Goal: Task Accomplishment & Management: Use online tool/utility

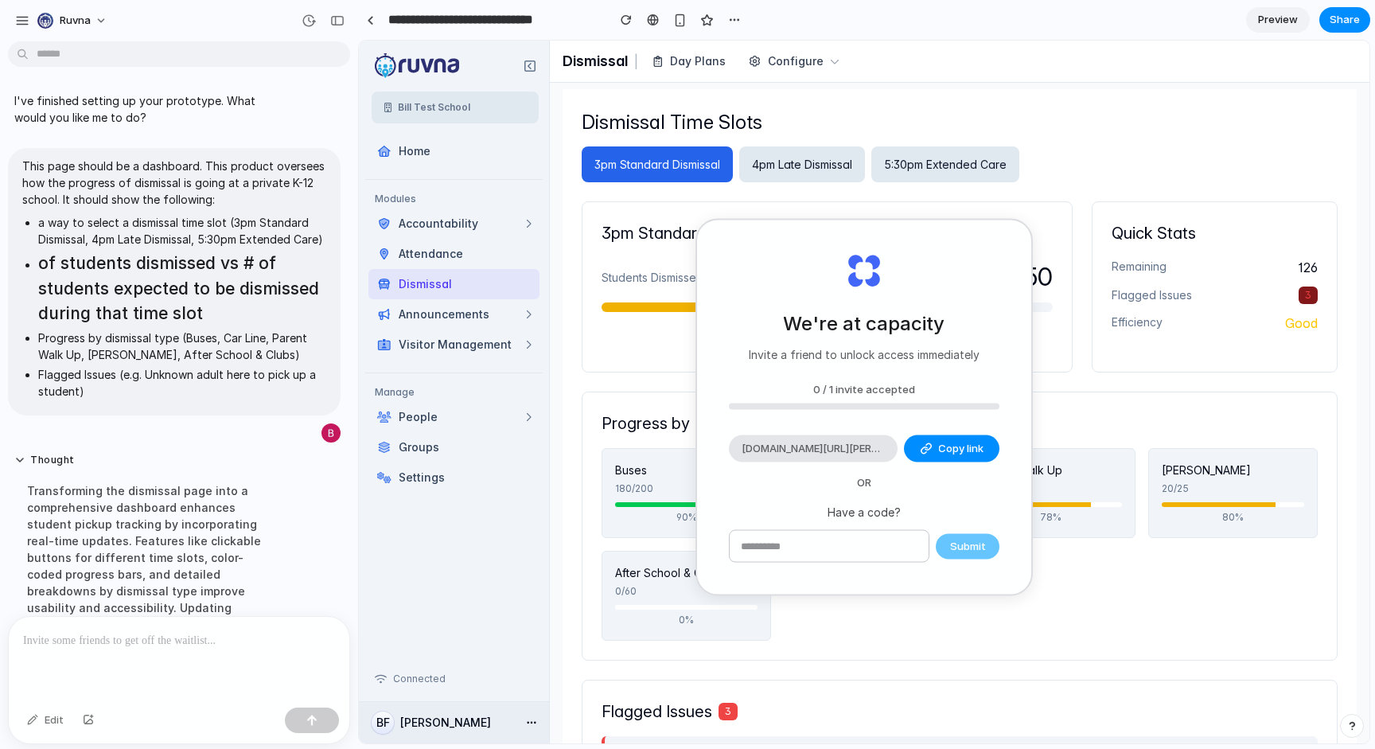
scroll to position [489, 0]
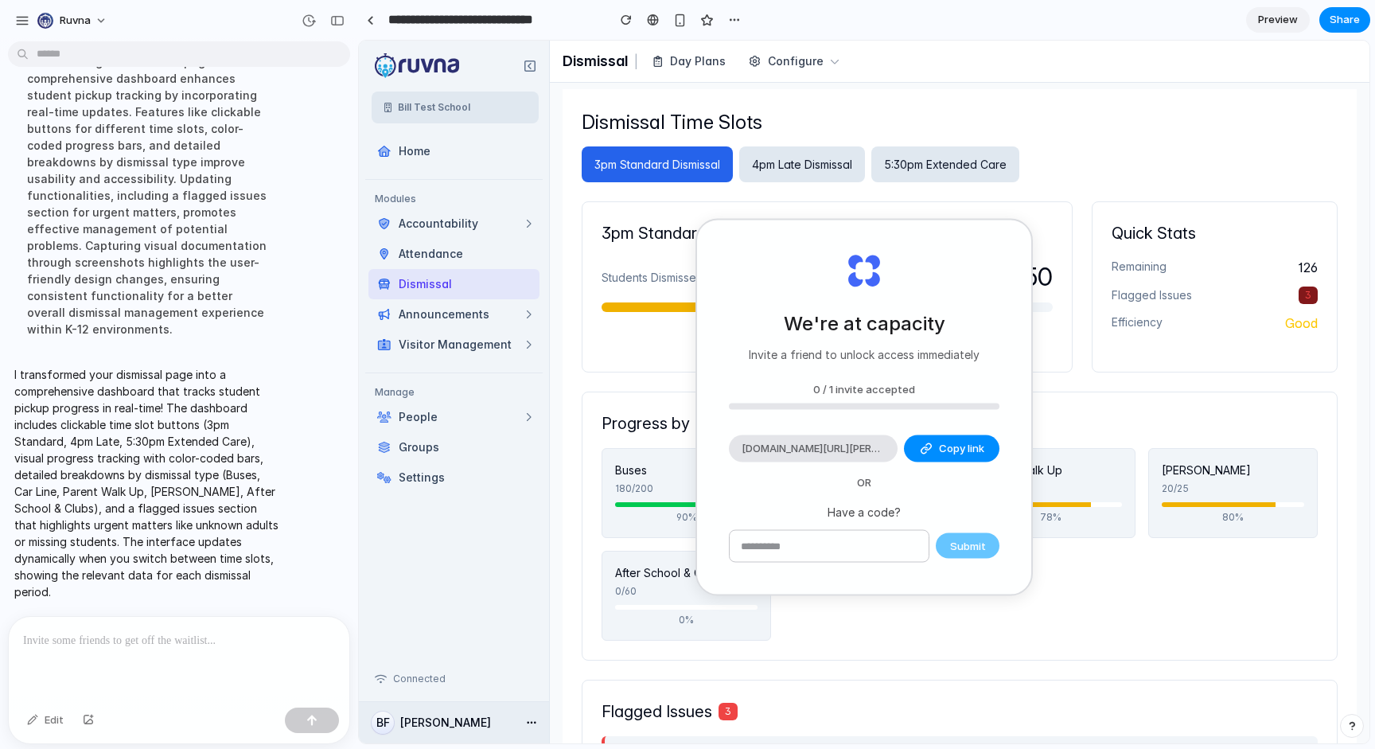
click at [816, 553] on input "text" at bounding box center [829, 546] width 199 height 32
paste input "********"
type input "********"
click at [987, 543] on button "Submit" at bounding box center [968, 545] width 64 height 25
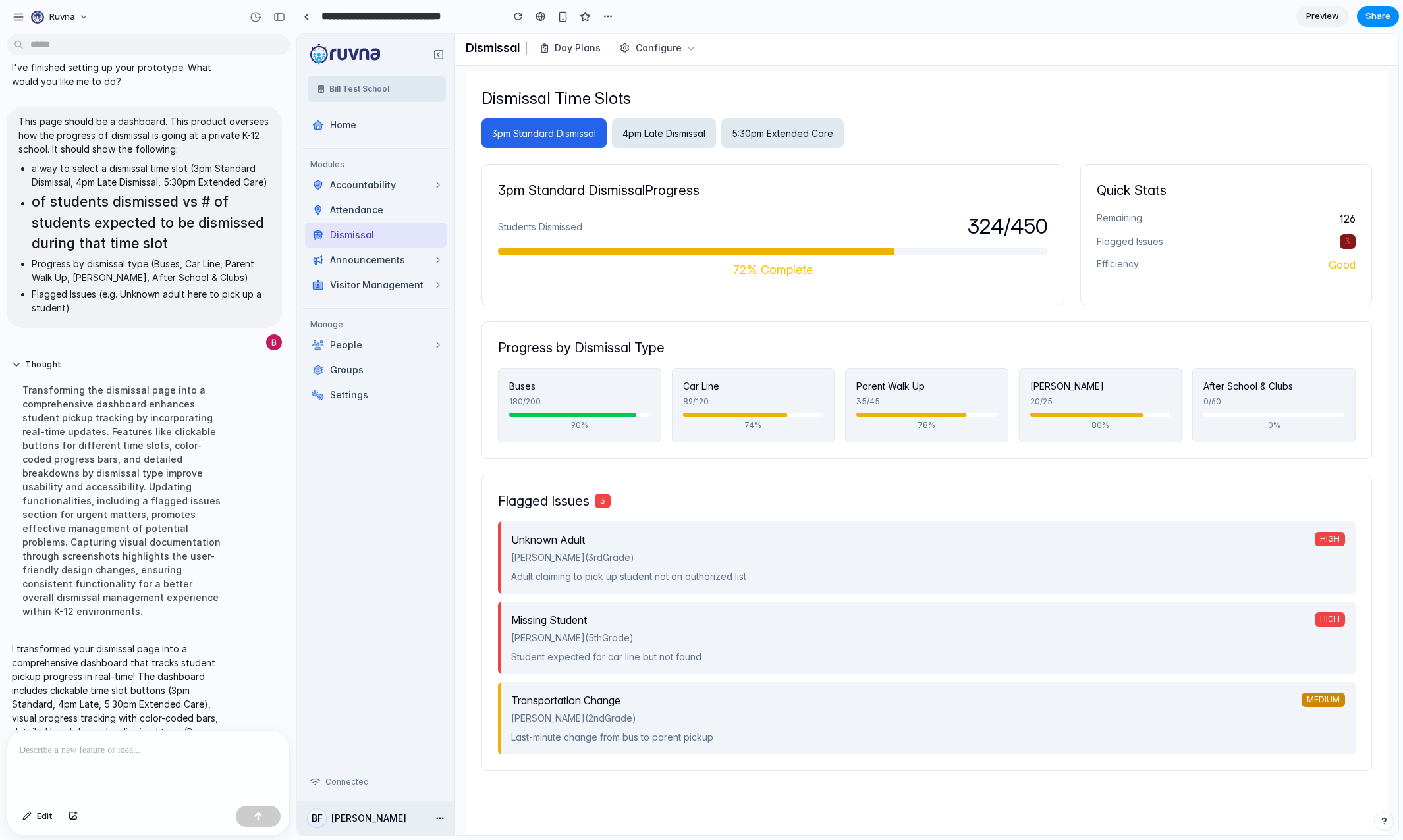
scroll to position [3, 0]
click at [728, 180] on div "3pm Standard Dismissal Progress Students Dismissed 324 / 450 72 % Complete" at bounding box center [773, 233] width 583 height 142
click at [694, 139] on button "4pm Late Dismissal" at bounding box center [664, 132] width 104 height 30
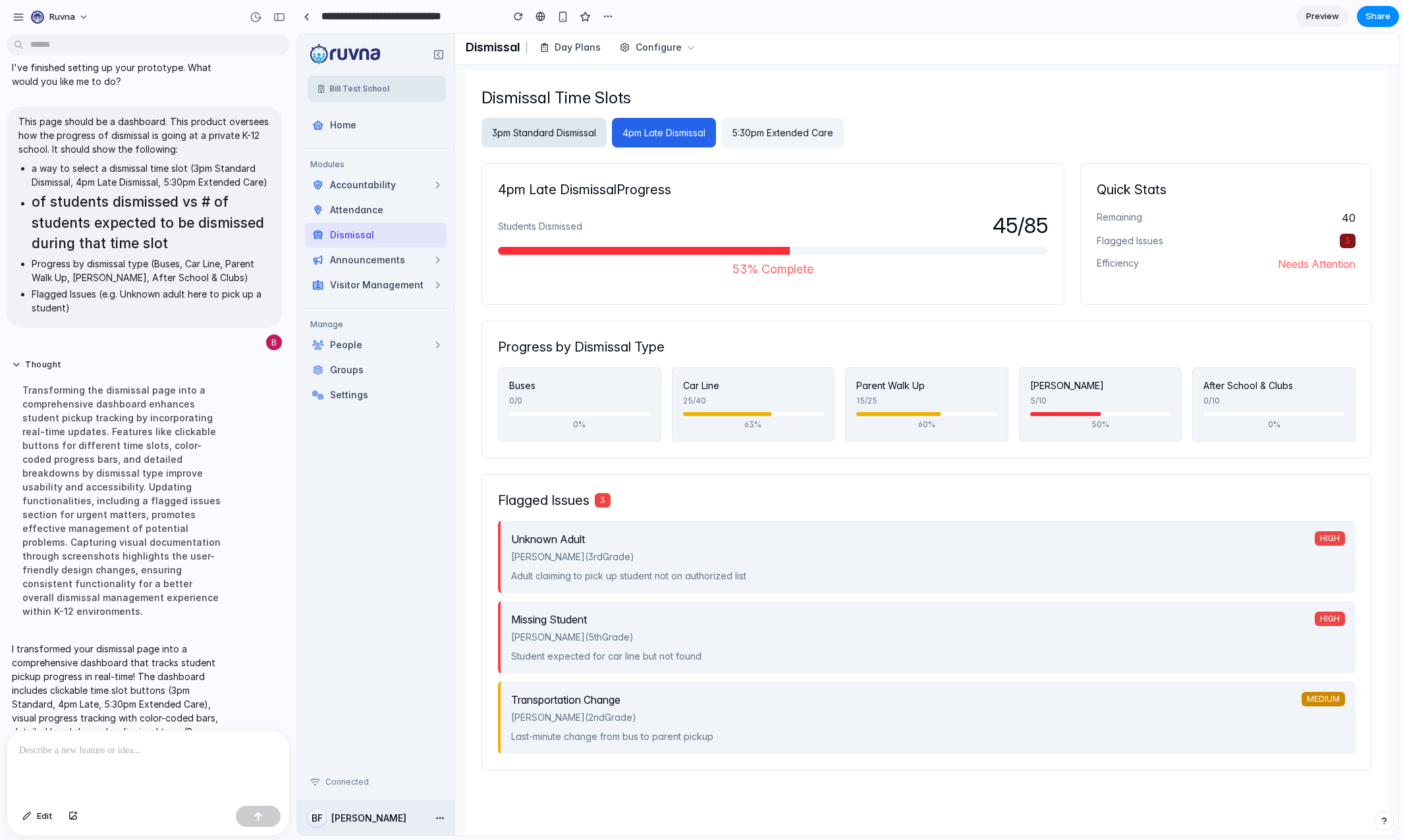
click at [784, 137] on button "5:30pm Extended Care" at bounding box center [782, 132] width 123 height 30
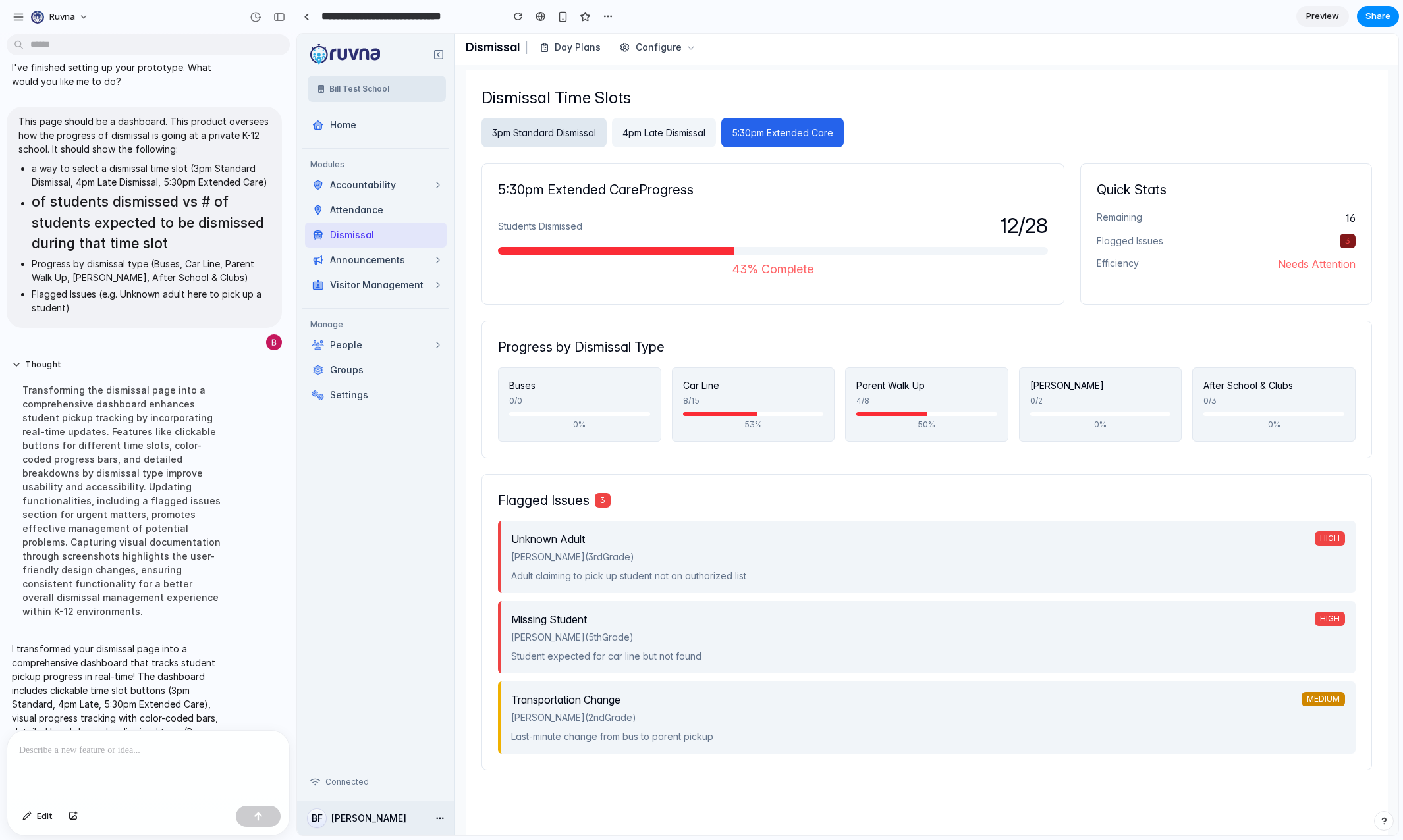
click at [646, 135] on button "4pm Late Dismissal" at bounding box center [664, 132] width 104 height 30
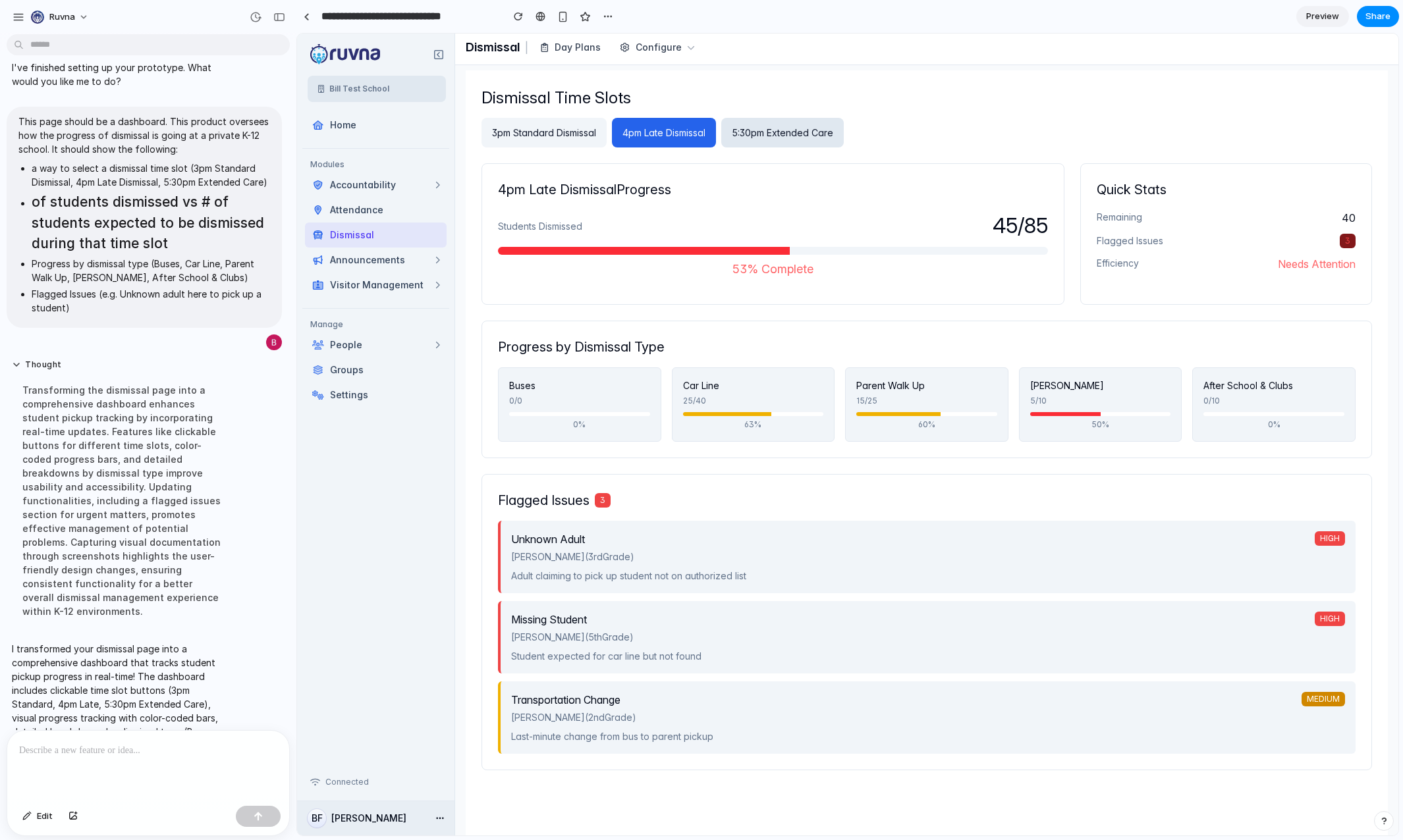
click at [587, 131] on button "3pm Standard Dismissal" at bounding box center [544, 132] width 125 height 30
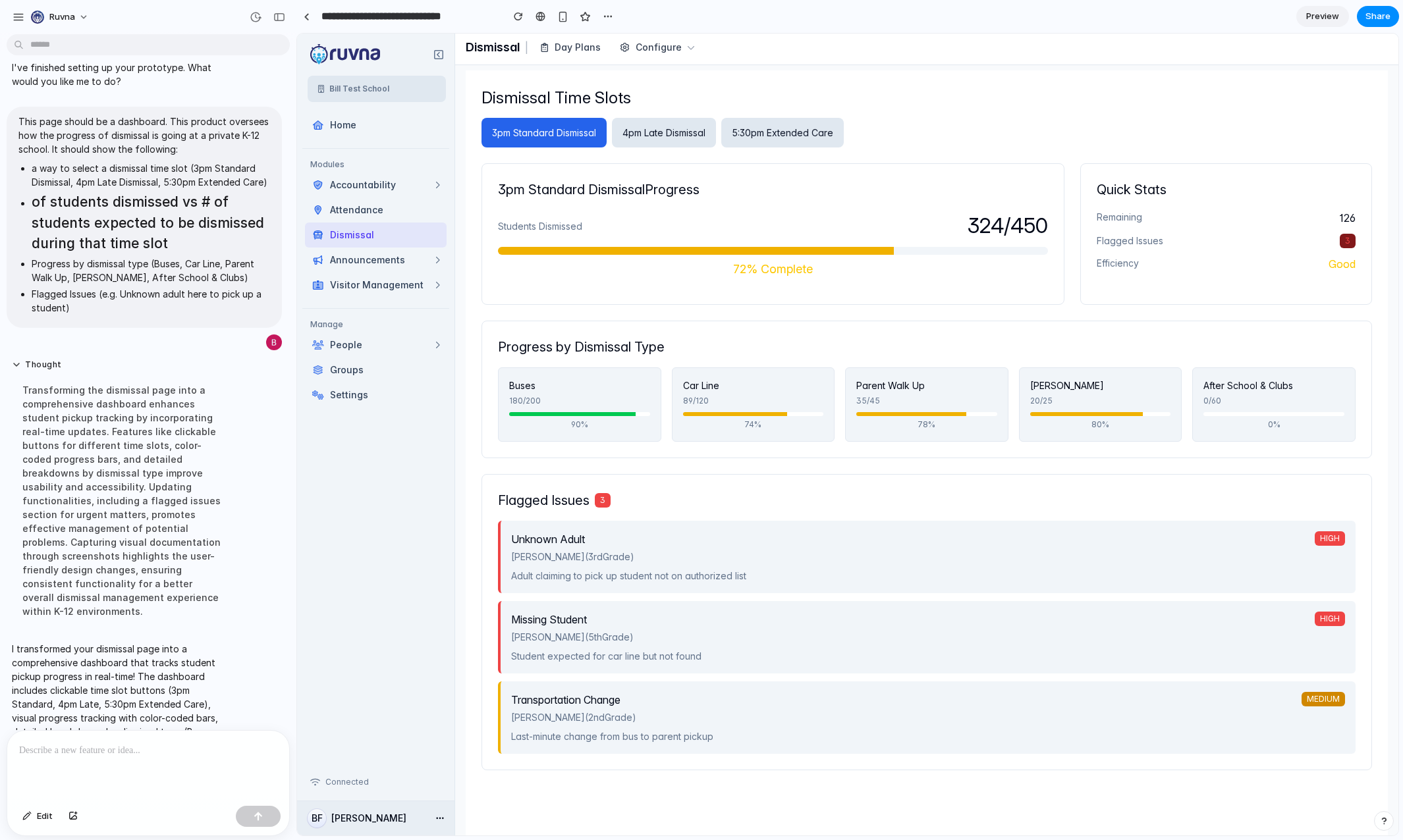
click at [592, 444] on div "Progress by Dismissal Type Buses 180 / 200 90 % Car Line 89 / 120 74 % Parent W…" at bounding box center [927, 390] width 891 height 137
click at [618, 546] on h4 "Unknown Adult" at bounding box center [572, 539] width 123 height 16
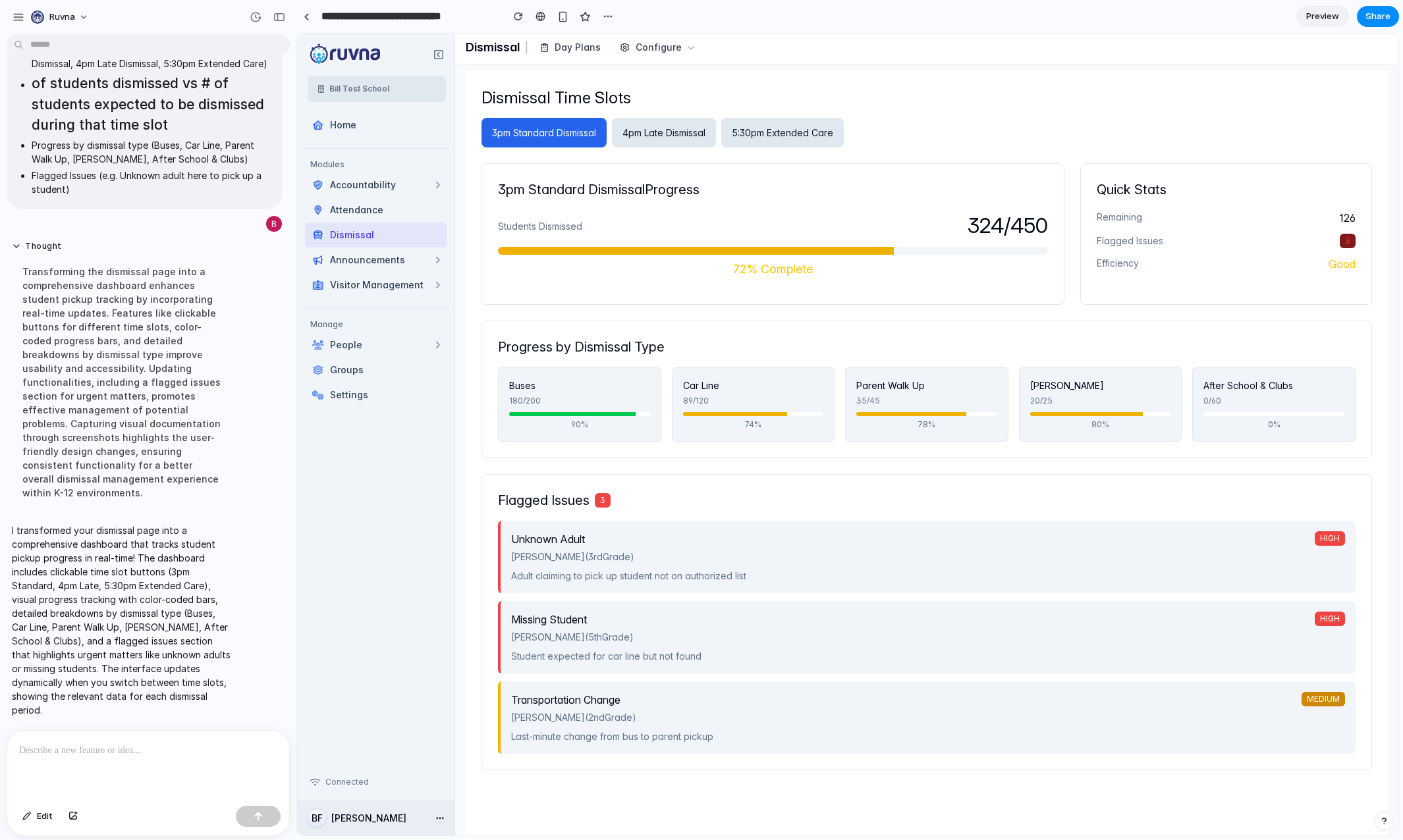
scroll to position [184, 0]
click at [654, 46] on div "Configure" at bounding box center [656, 47] width 92 height 24
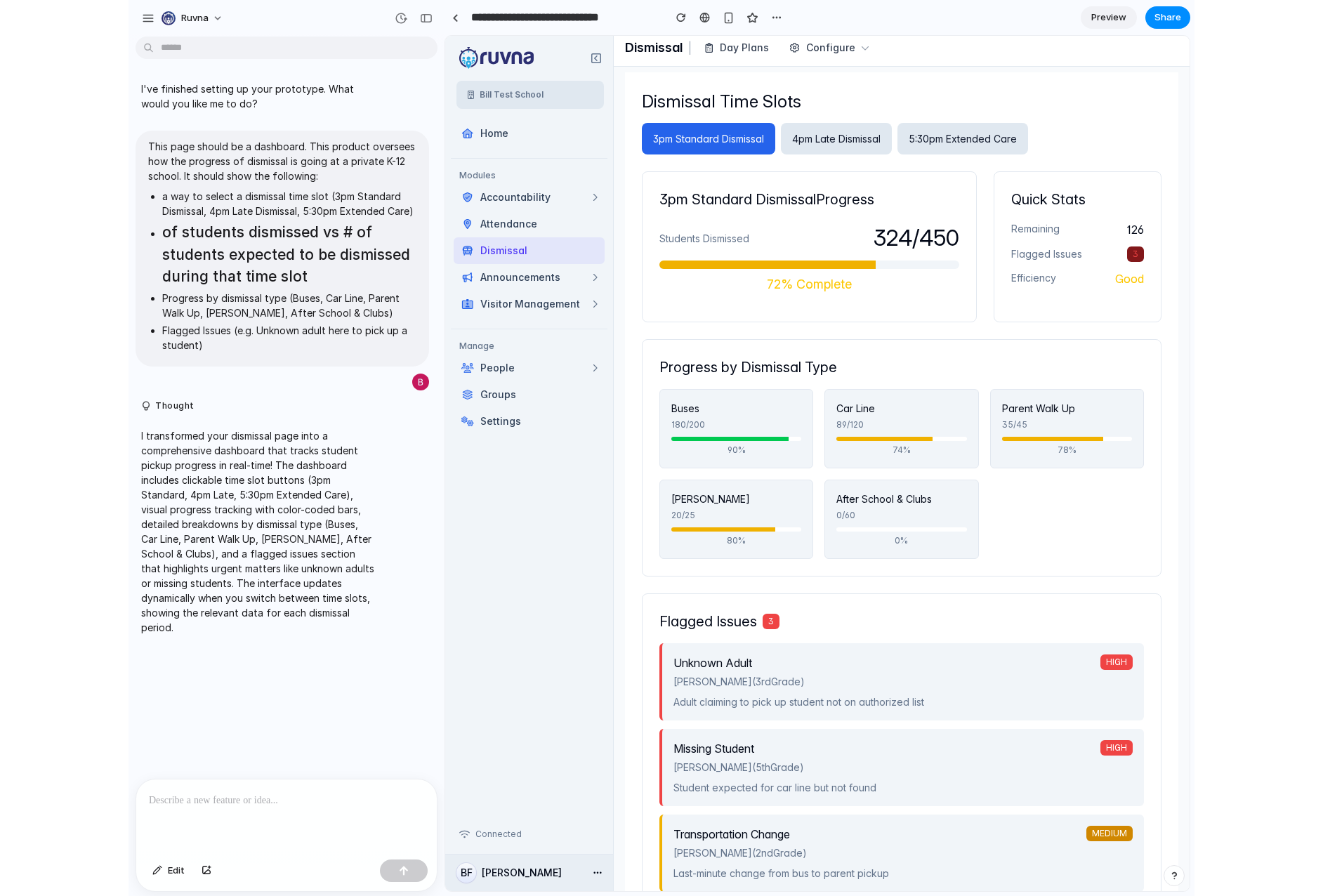
scroll to position [0, 0]
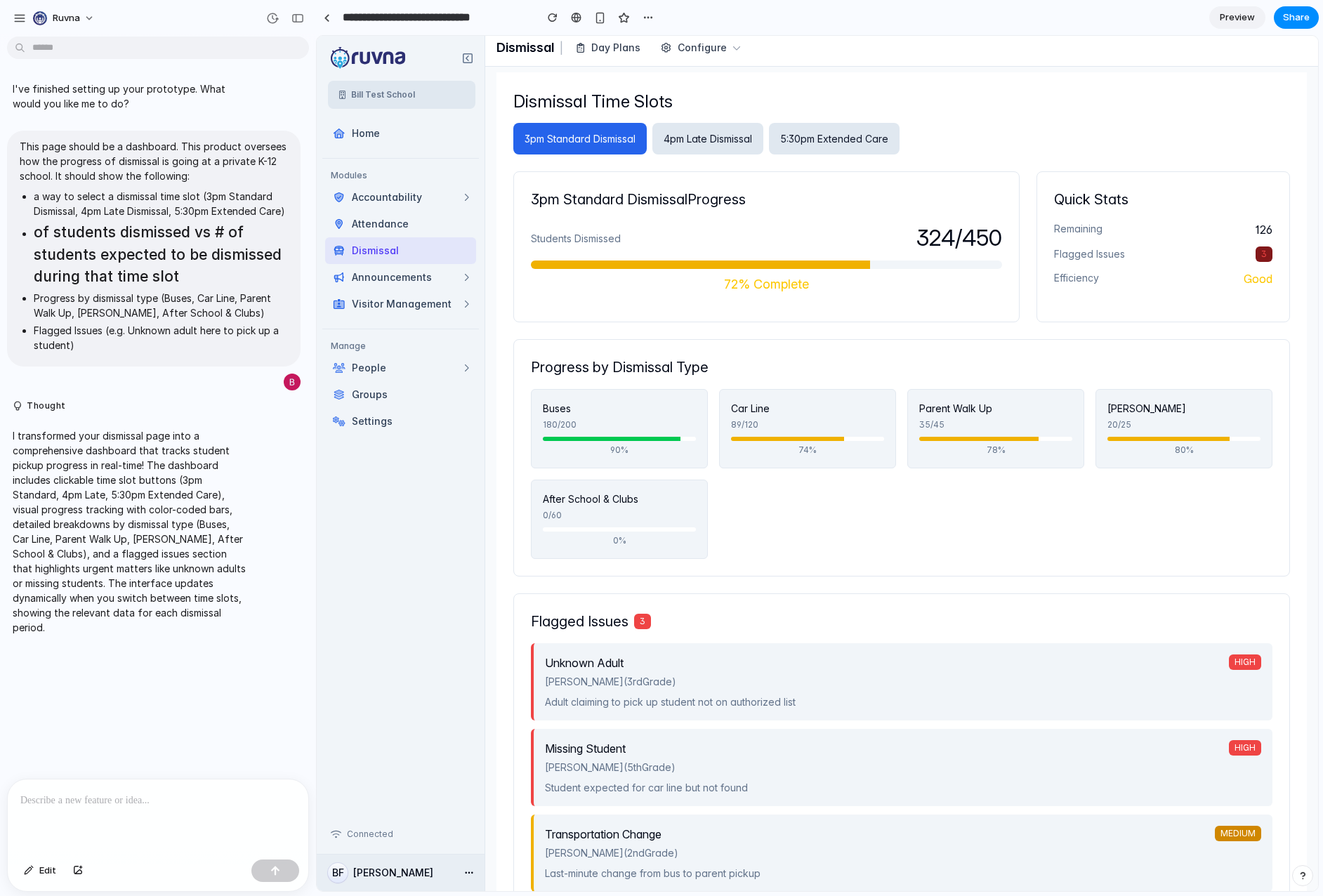
click at [1213, 19] on link "Preview" at bounding box center [1237, 17] width 56 height 22
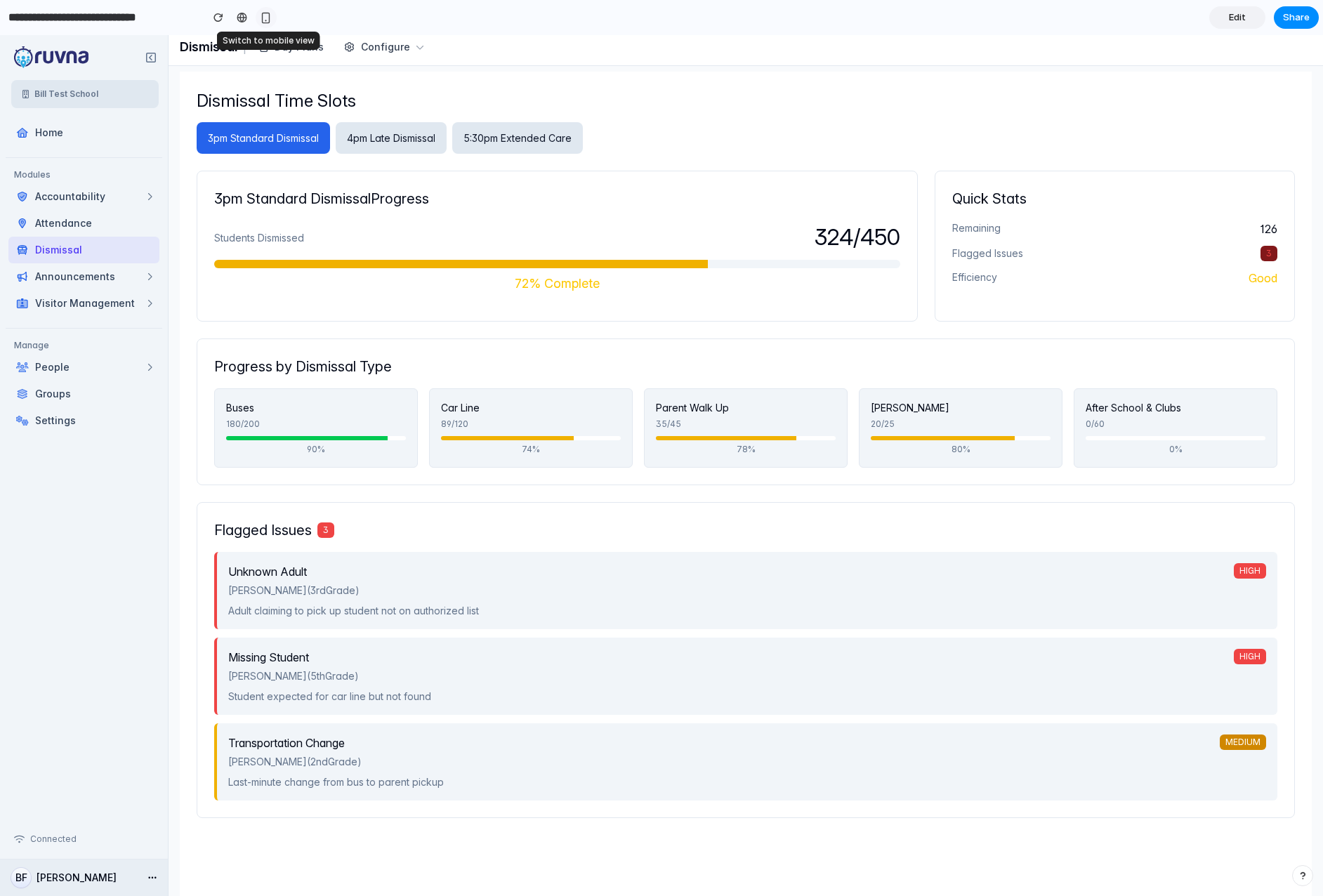
click at [267, 19] on div "button" at bounding box center [266, 19] width 12 height 12
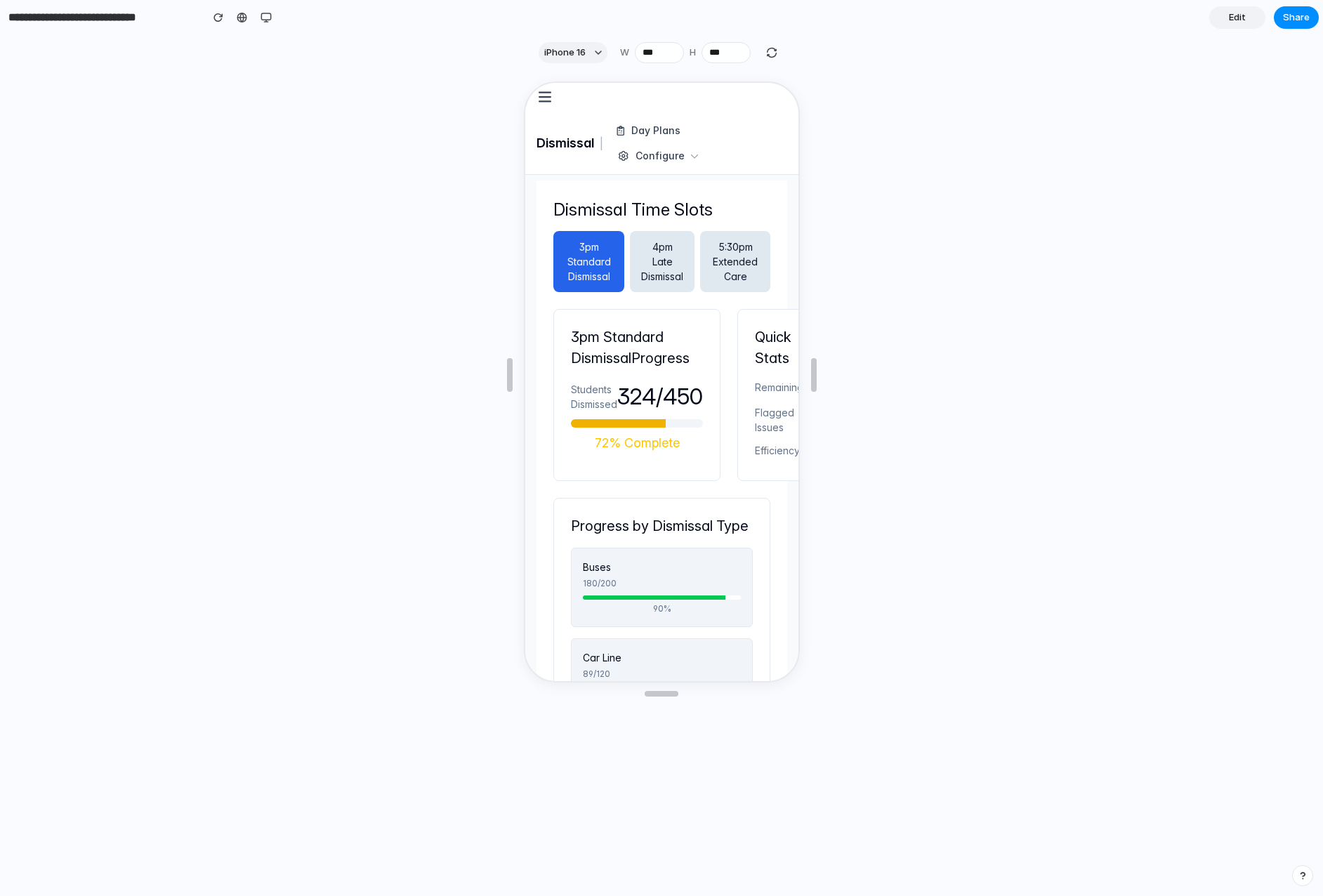
click at [549, 94] on icon "button" at bounding box center [543, 95] width 17 height 17
click at [641, 132] on span "Day Plans" at bounding box center [645, 129] width 66 height 14
click at [705, 142] on div "Configure" at bounding box center [656, 154] width 98 height 26
click at [596, 56] on button "iPhone 16" at bounding box center [573, 53] width 69 height 21
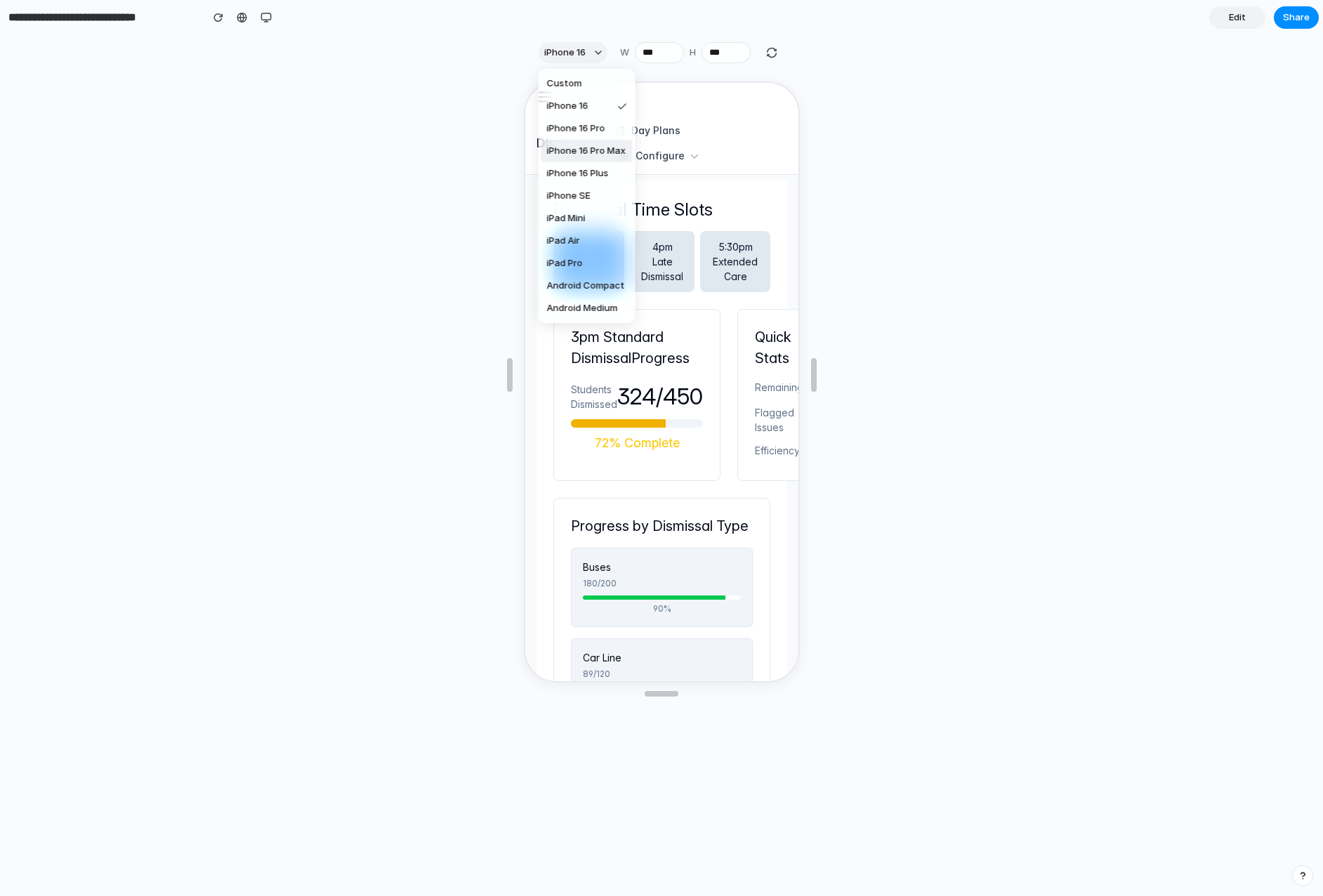
click at [617, 147] on span "iPhone 16 Pro Max" at bounding box center [586, 151] width 79 height 14
type input "***"
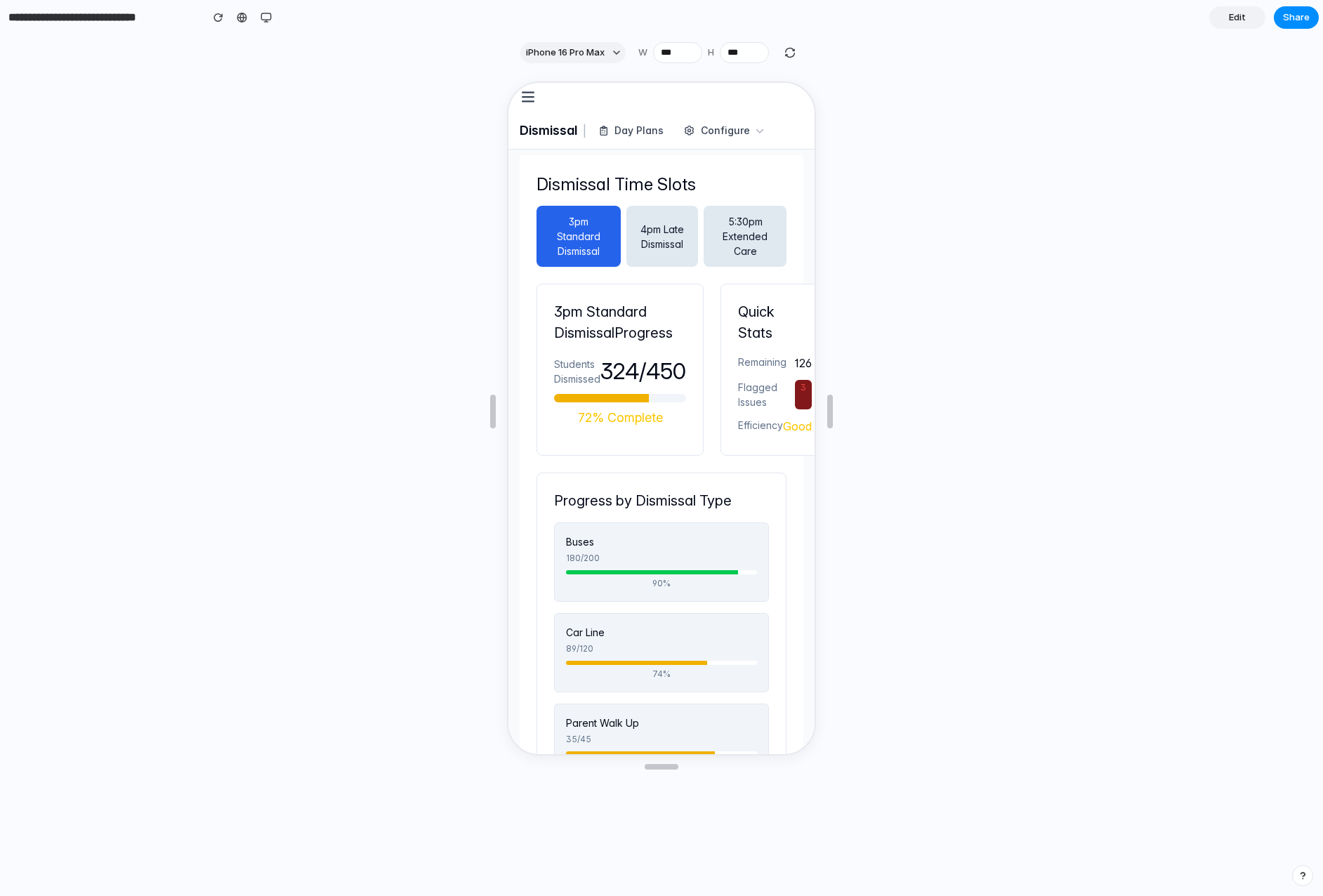
click at [1213, 19] on link "Edit" at bounding box center [1237, 17] width 56 height 22
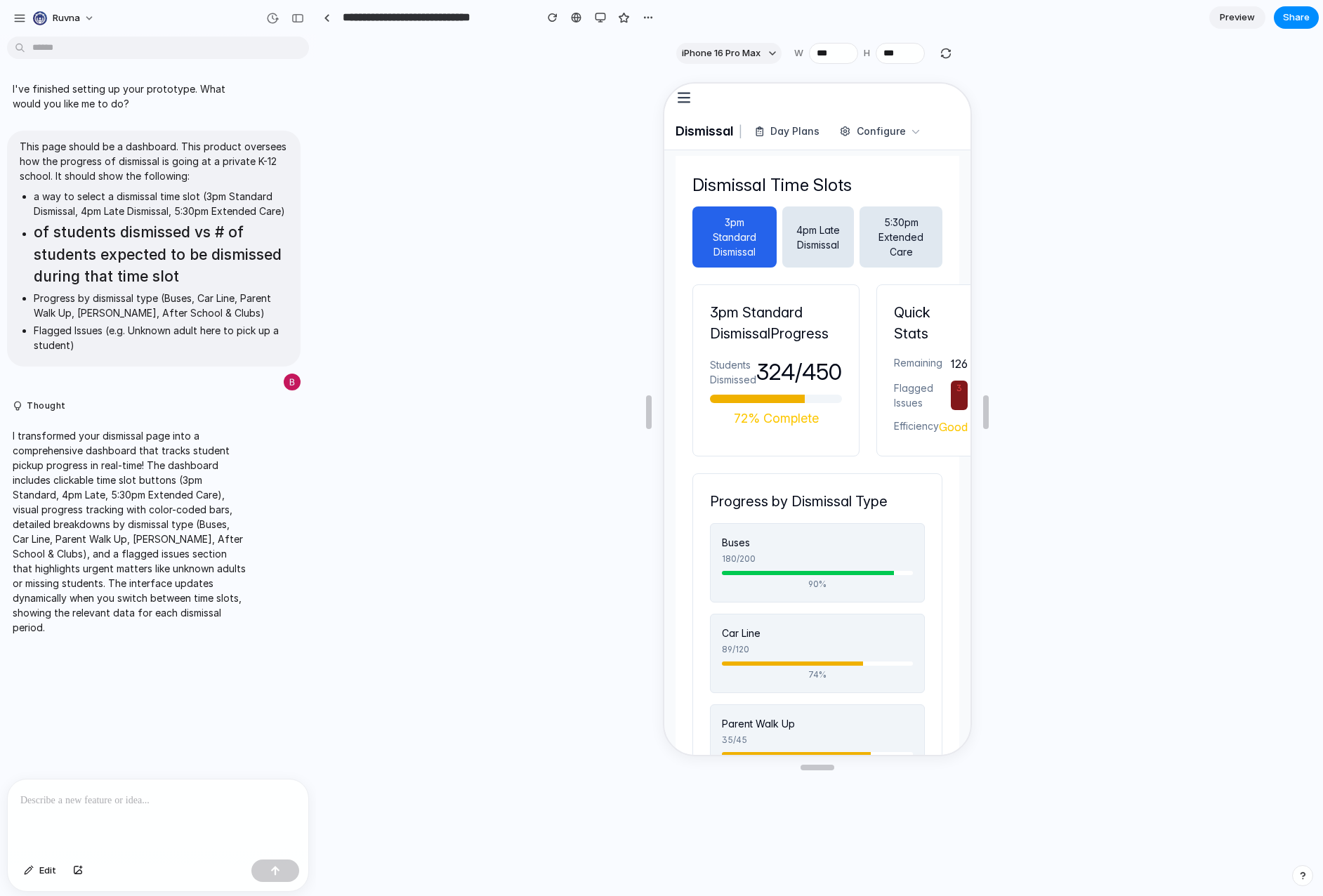
click at [205, 660] on div at bounding box center [158, 817] width 301 height 74
click at [282, 660] on button "button" at bounding box center [275, 870] width 48 height 22
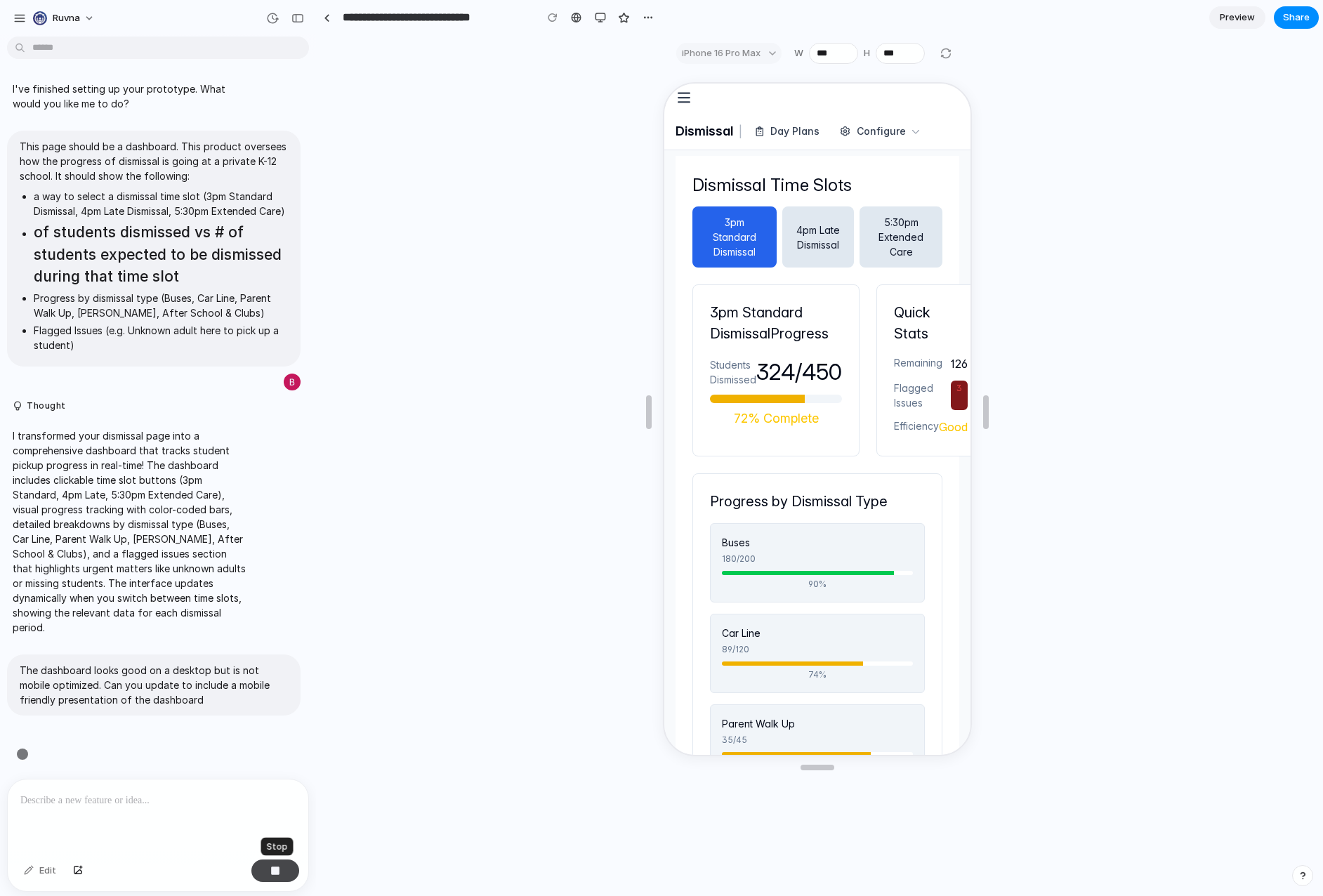
scroll to position [67, 0]
click at [329, 18] on link at bounding box center [327, 18] width 21 height 21
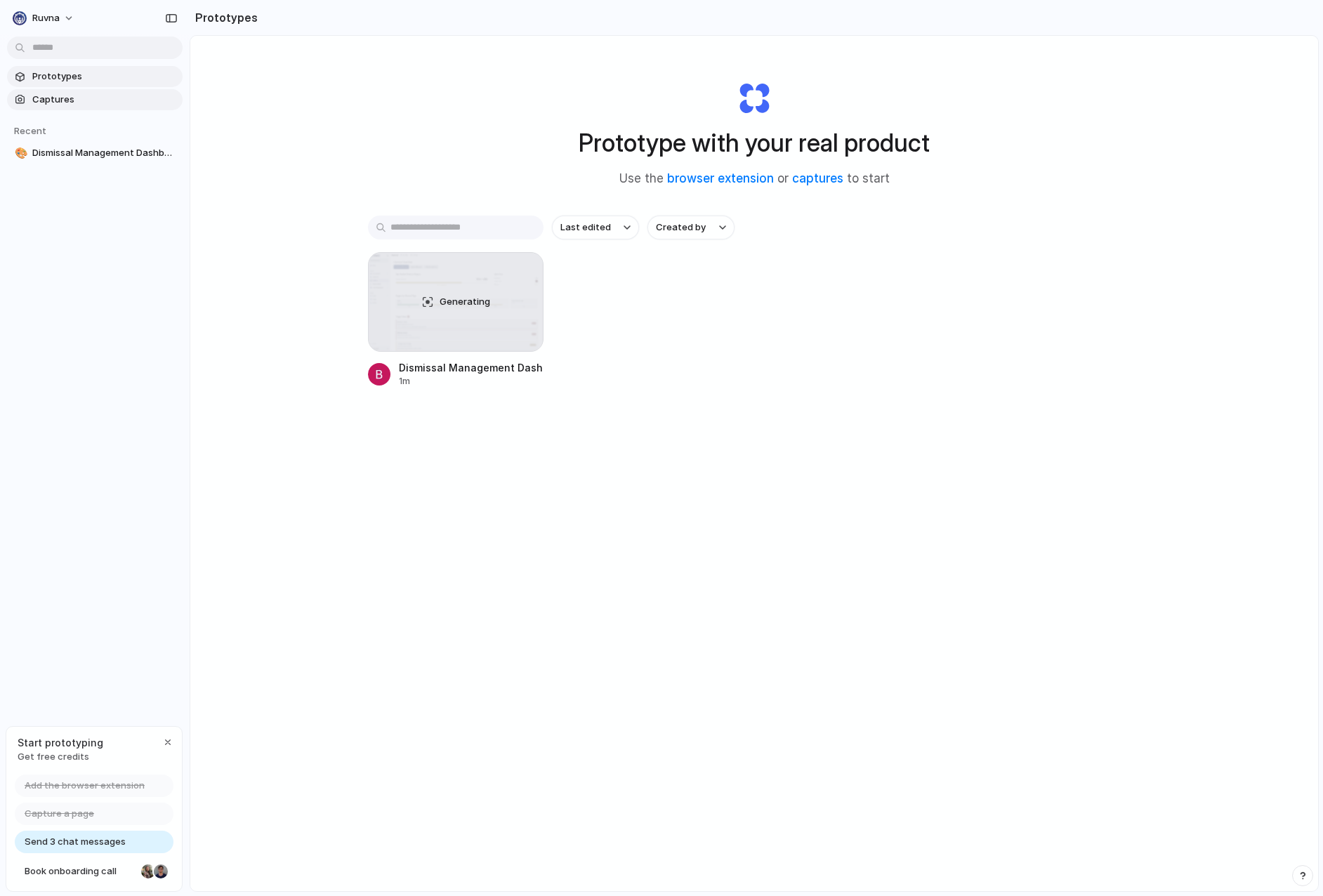
drag, startPoint x: 110, startPoint y: 102, endPoint x: 63, endPoint y: 100, distance: 47.0
click at [110, 102] on span "Captures" at bounding box center [105, 100] width 145 height 14
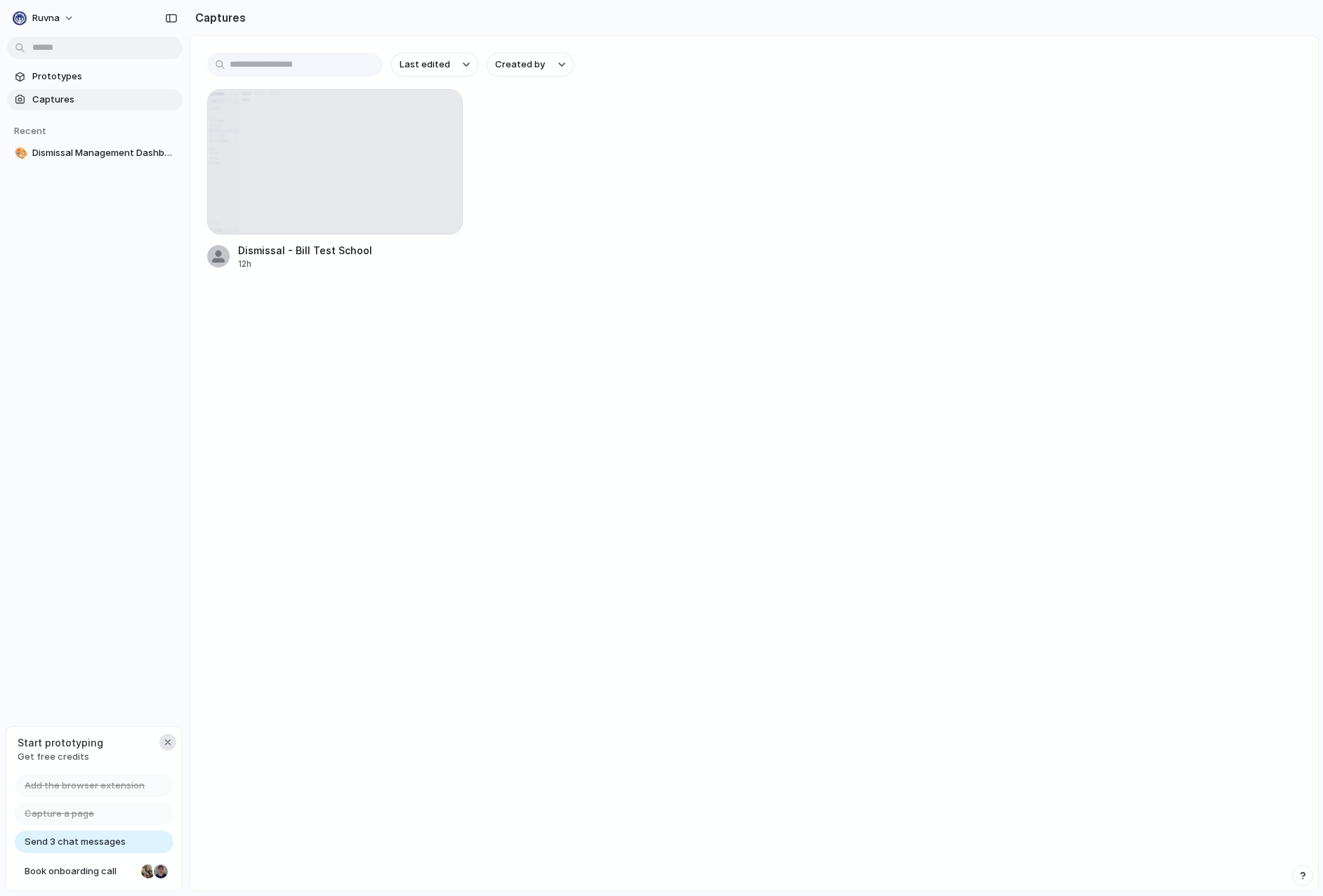
click at [166, 660] on div "button" at bounding box center [168, 742] width 11 height 11
click at [172, 16] on div "button" at bounding box center [171, 18] width 12 height 10
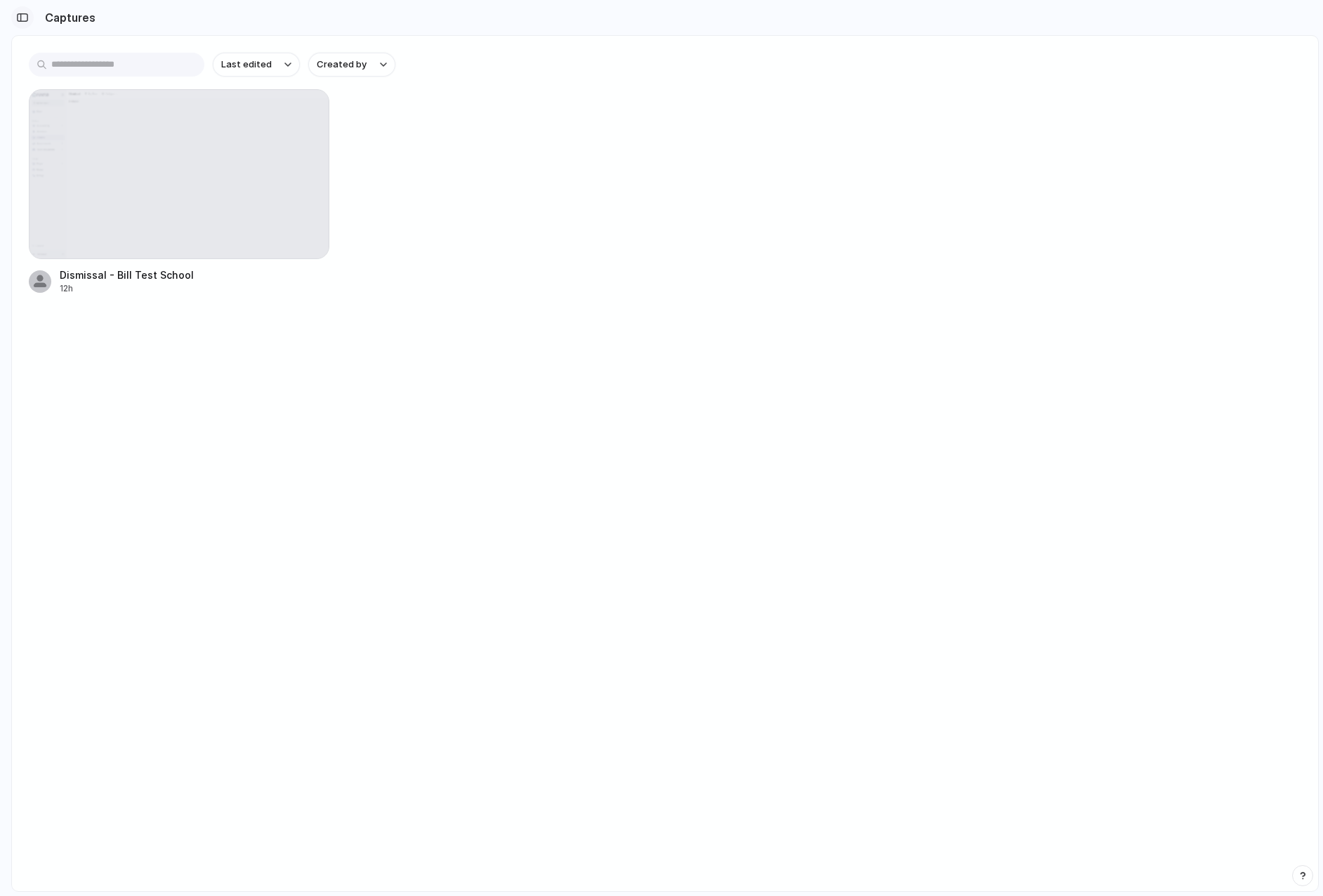
click at [29, 15] on button "button" at bounding box center [22, 17] width 22 height 22
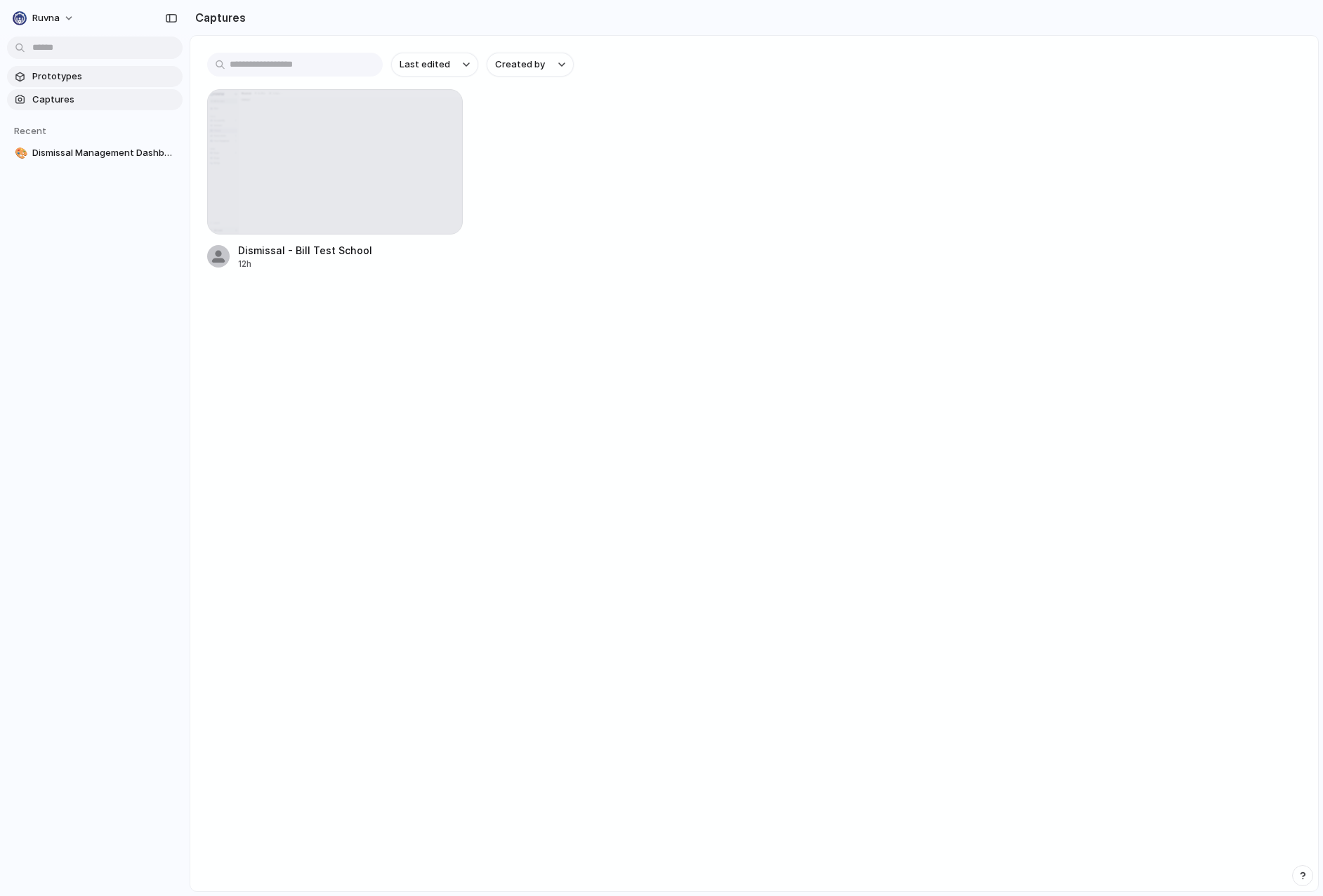
click at [109, 76] on span "Prototypes" at bounding box center [105, 77] width 145 height 14
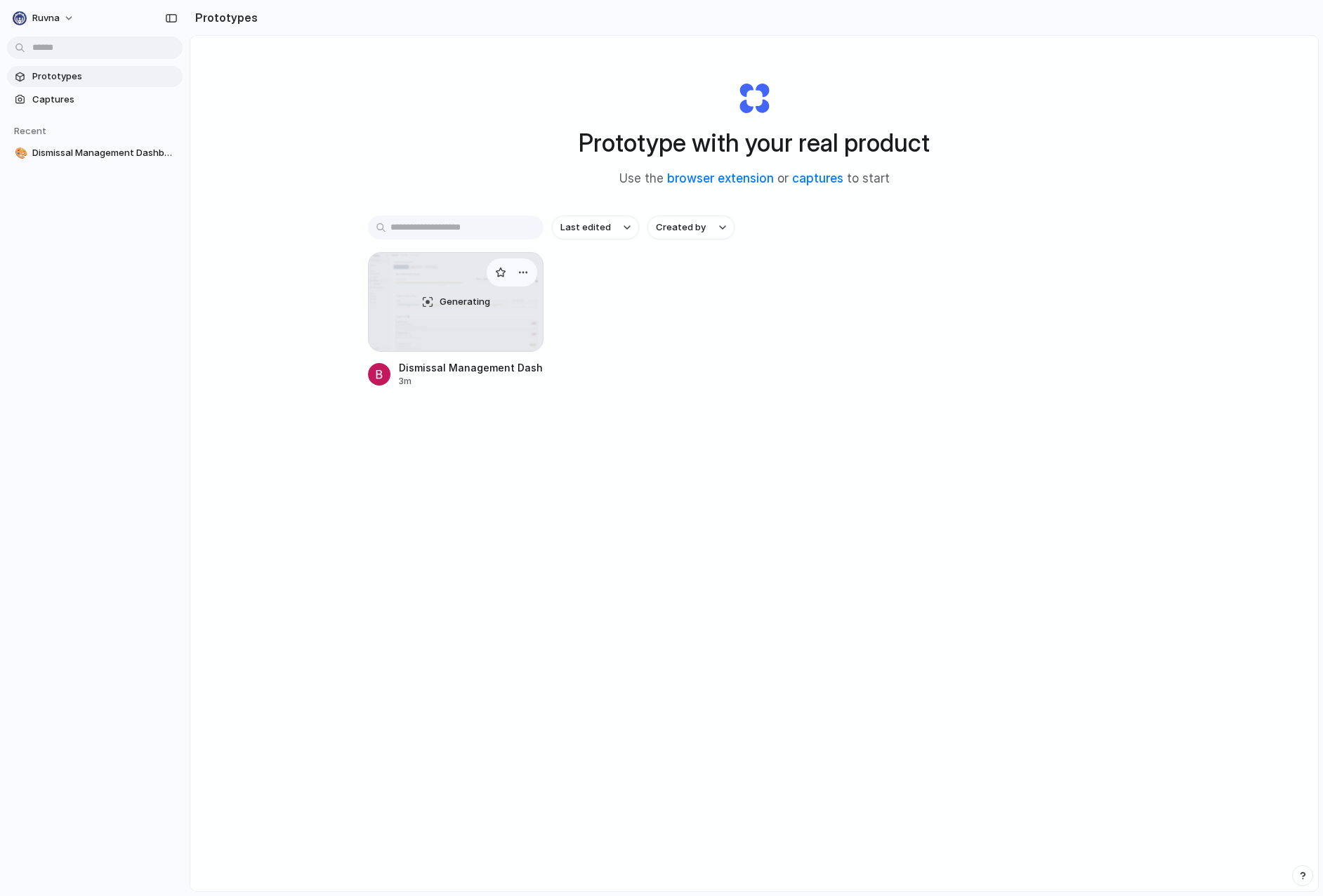
click at [455, 299] on span "Generating" at bounding box center [464, 302] width 50 height 14
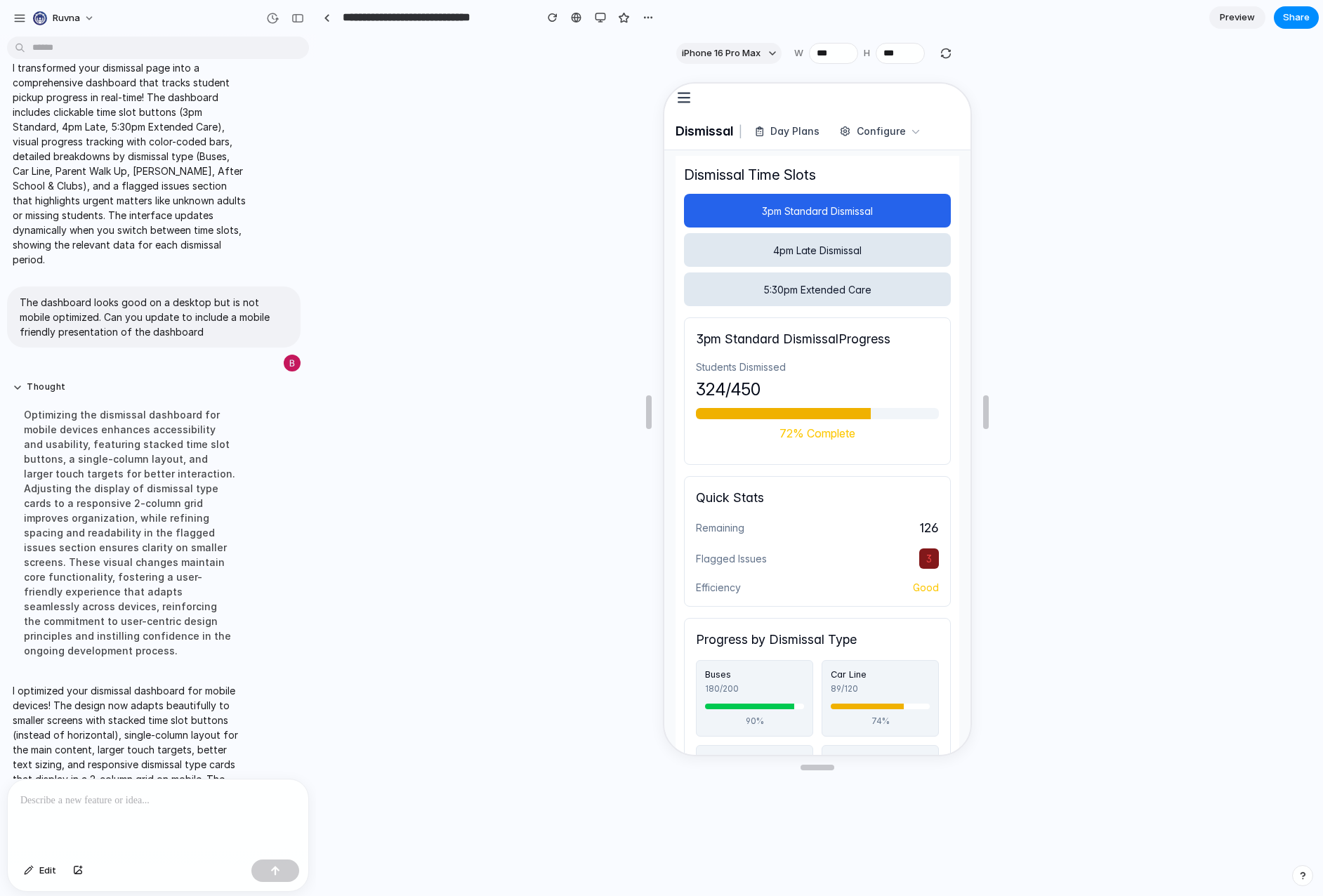
scroll to position [501, 0]
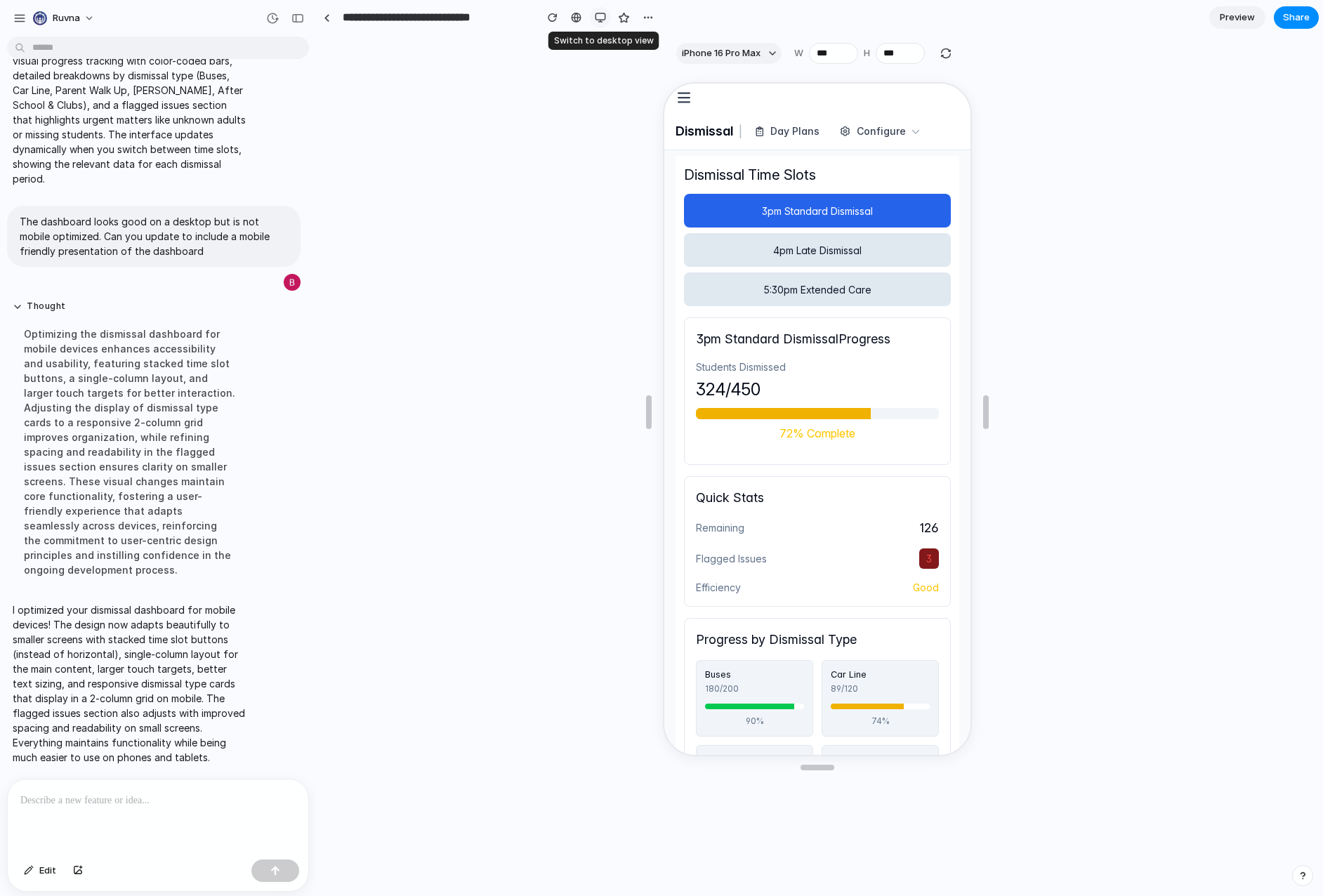
click at [594, 13] on button "button" at bounding box center [600, 18] width 21 height 21
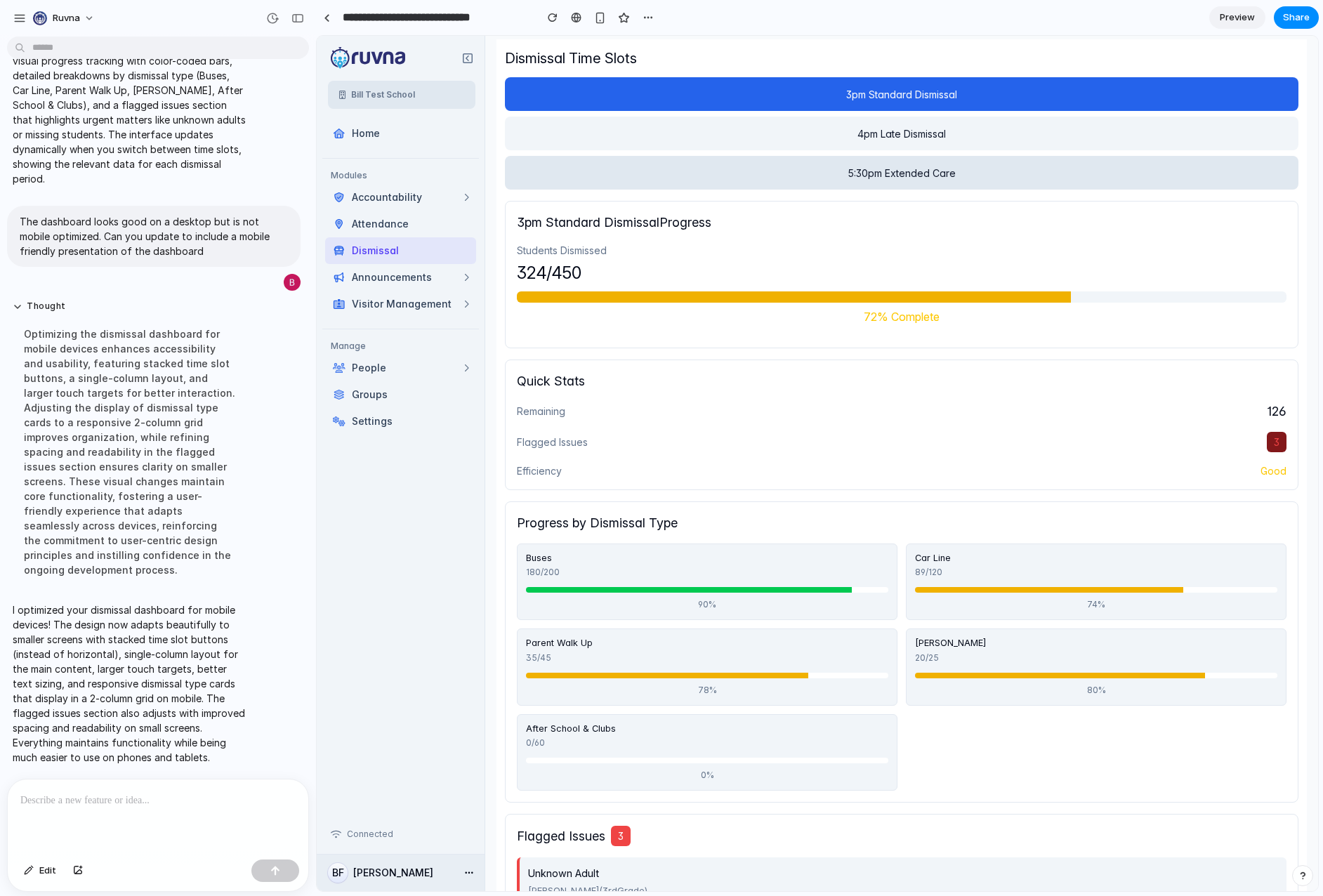
scroll to position [0, 0]
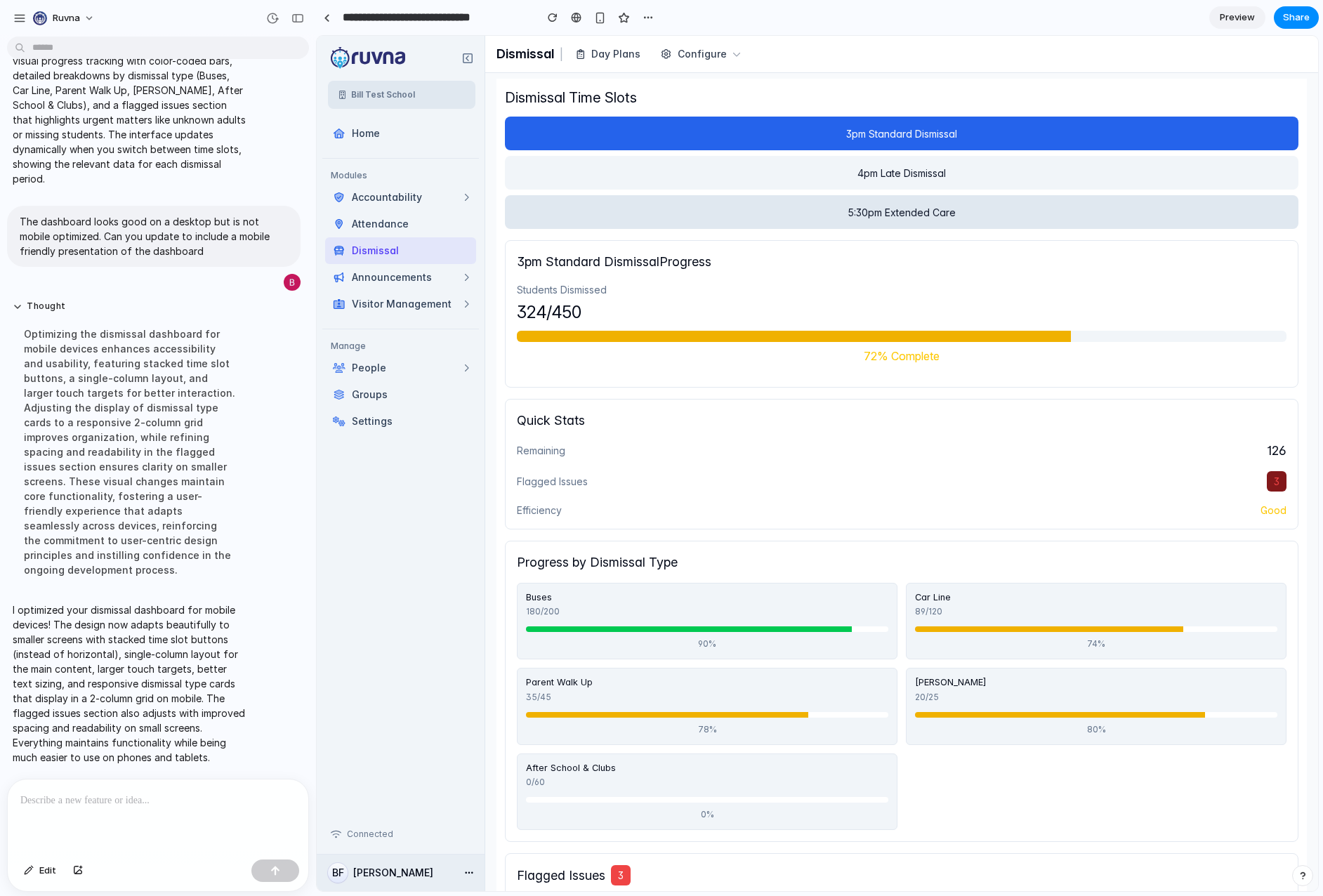
click at [829, 177] on button "4pm Late Dismissal" at bounding box center [901, 173] width 793 height 34
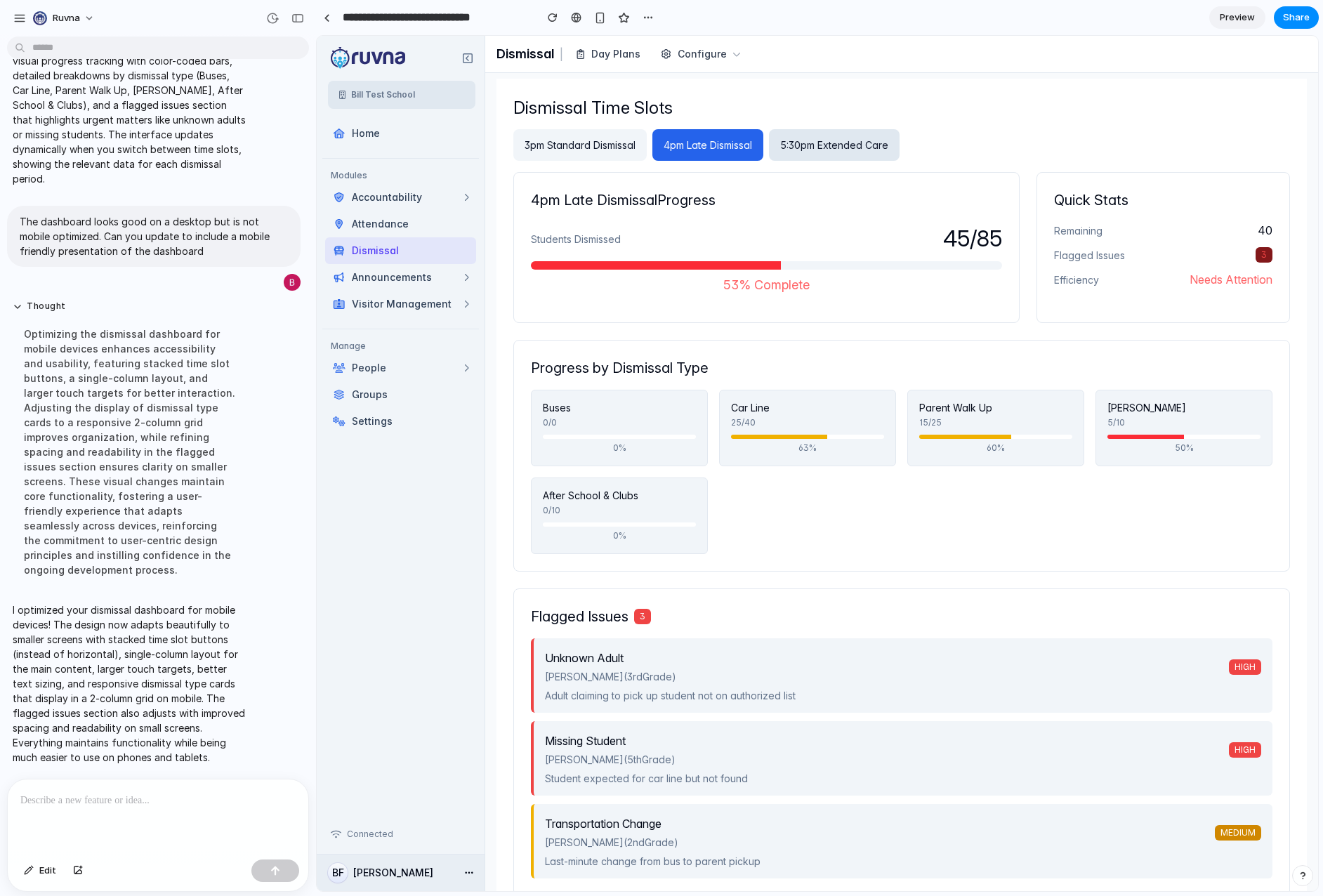
click at [611, 143] on button "3pm Standard Dismissal" at bounding box center [580, 145] width 133 height 32
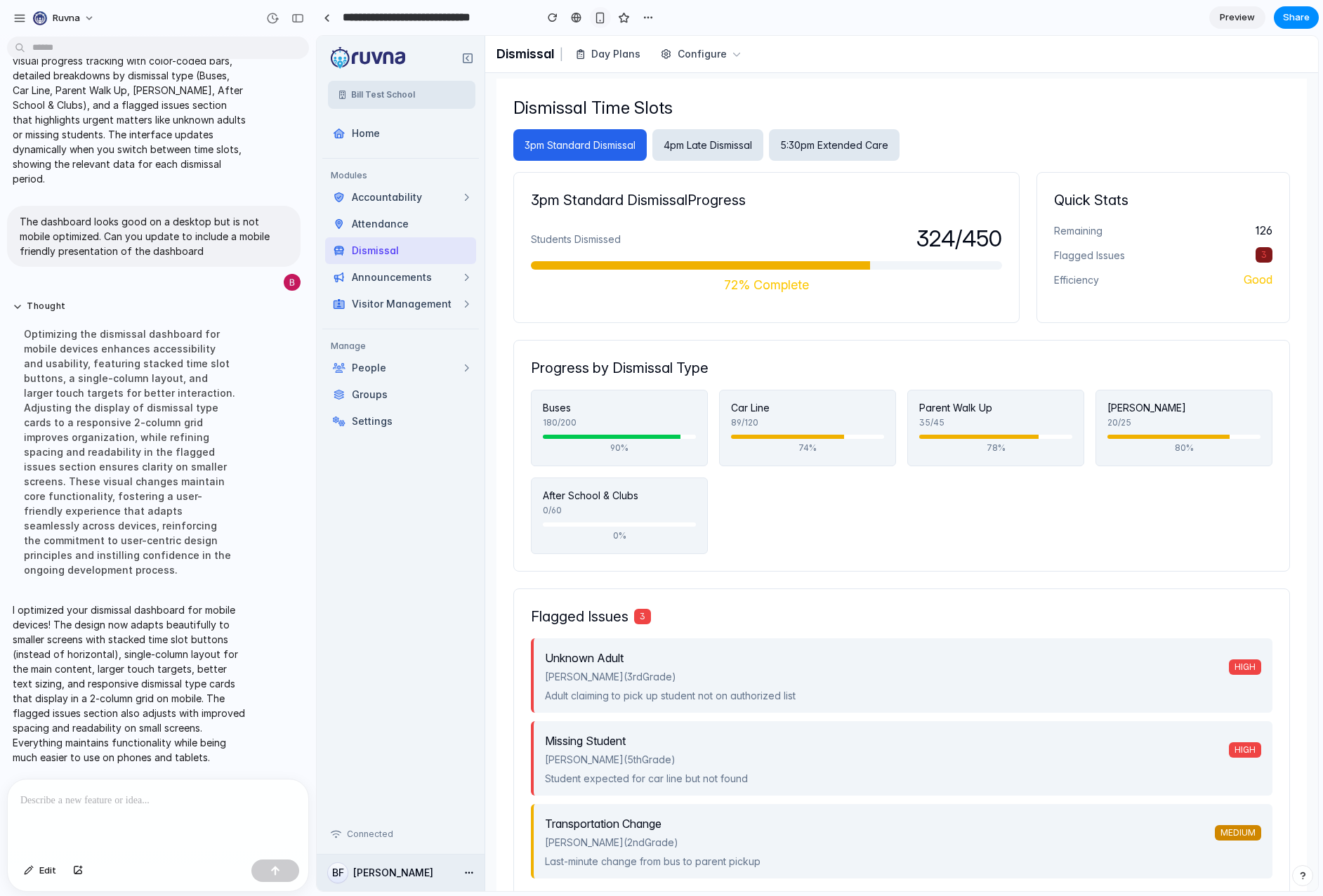
click at [600, 25] on button "button" at bounding box center [600, 18] width 21 height 21
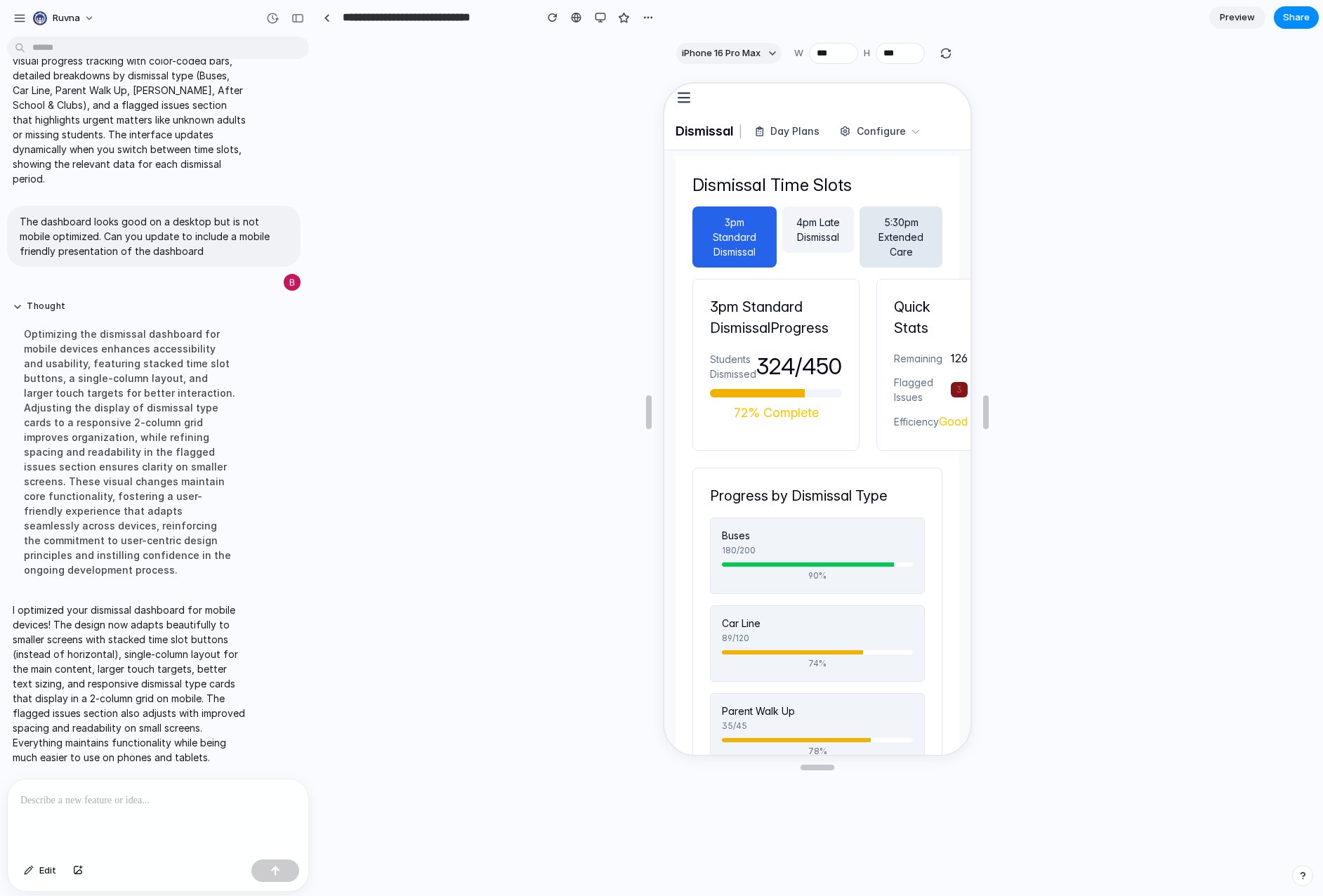
click at [829, 215] on button "4pm Late Dismissal" at bounding box center [816, 228] width 71 height 47
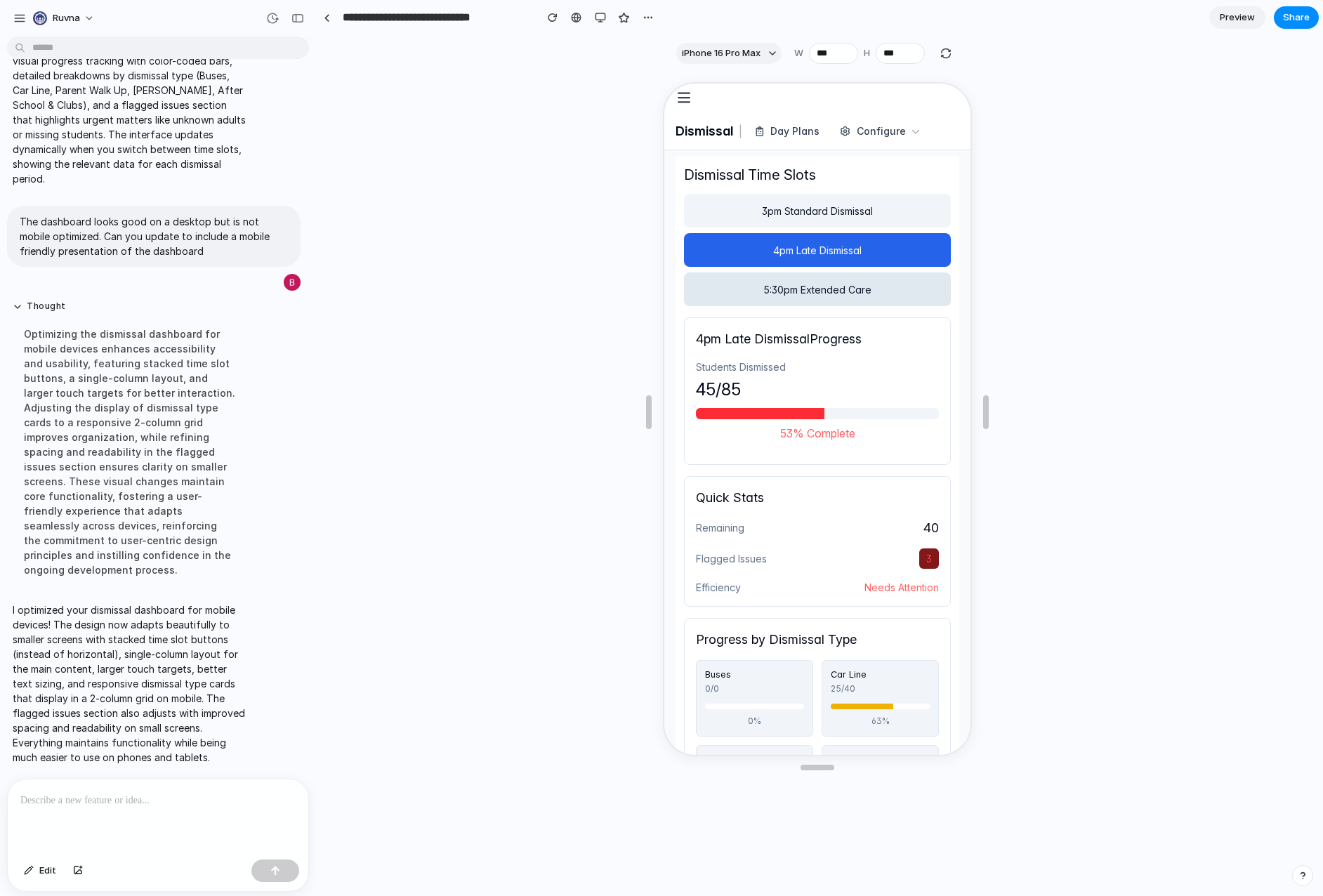
click at [894, 218] on button "3pm Standard Dismissal" at bounding box center [816, 209] width 267 height 34
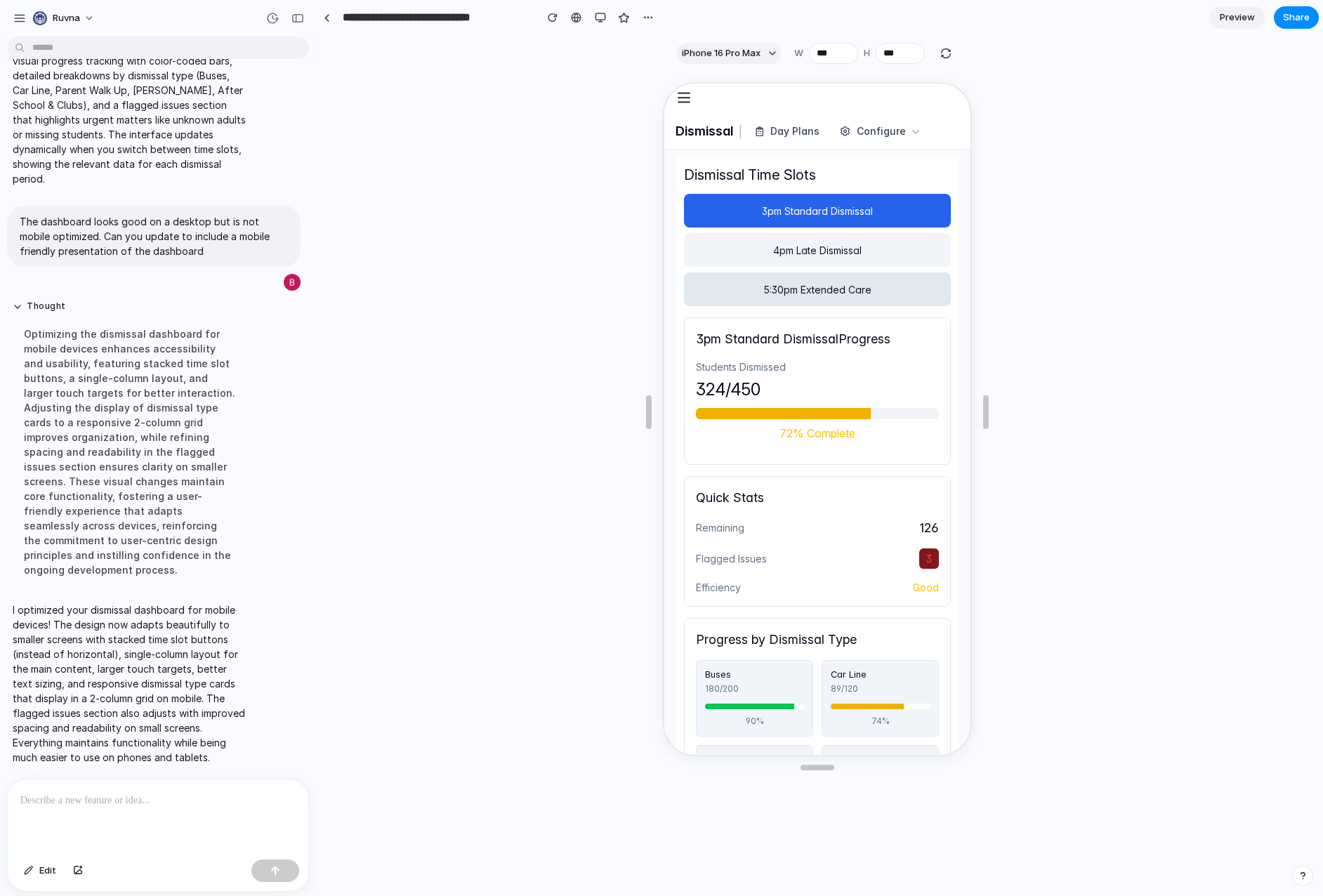
click at [873, 252] on button "4pm Late Dismissal" at bounding box center [816, 249] width 267 height 34
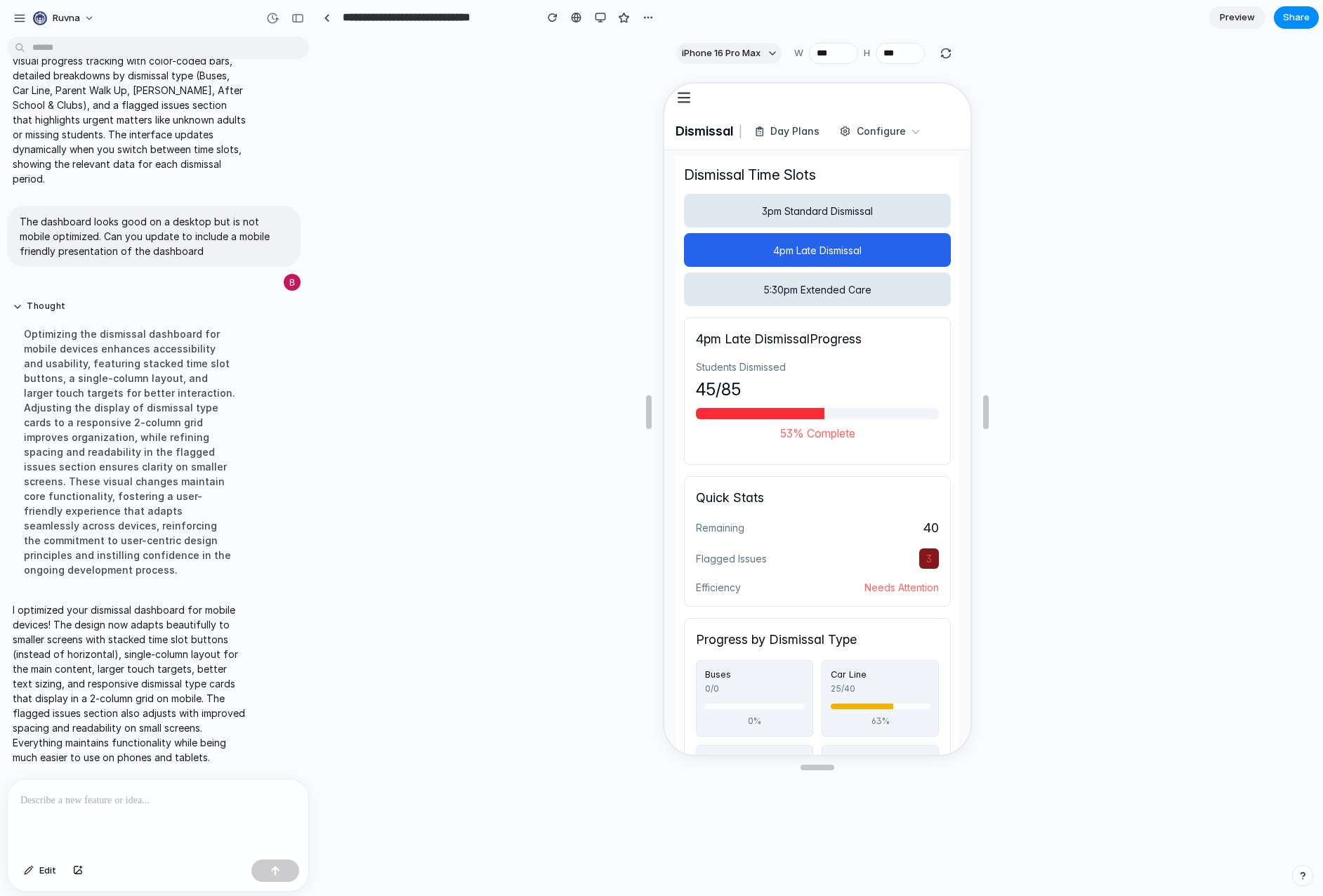
scroll to position [1, 0]
click at [865, 283] on button "5:30pm Extended Care" at bounding box center [816, 287] width 267 height 34
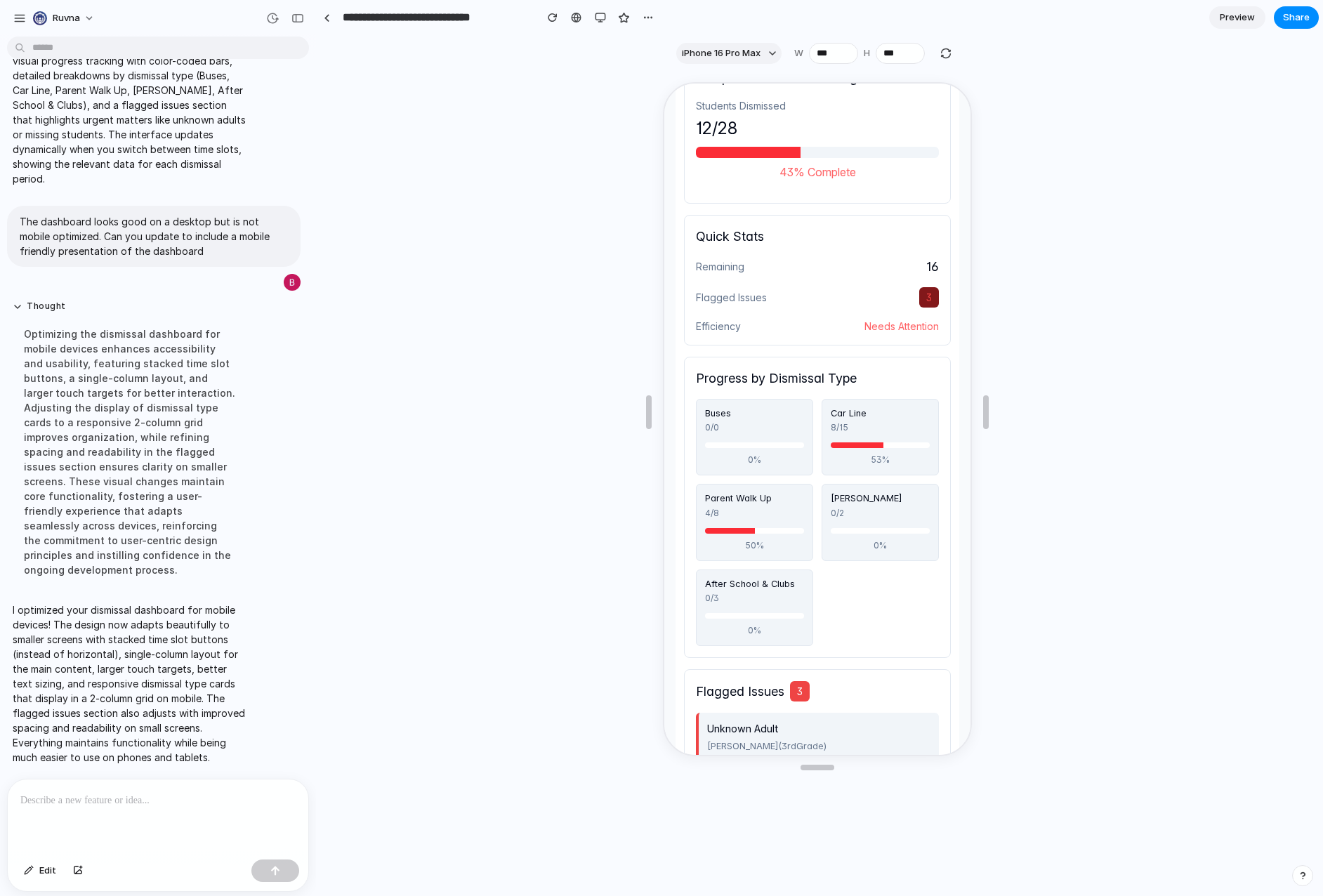
scroll to position [0, 0]
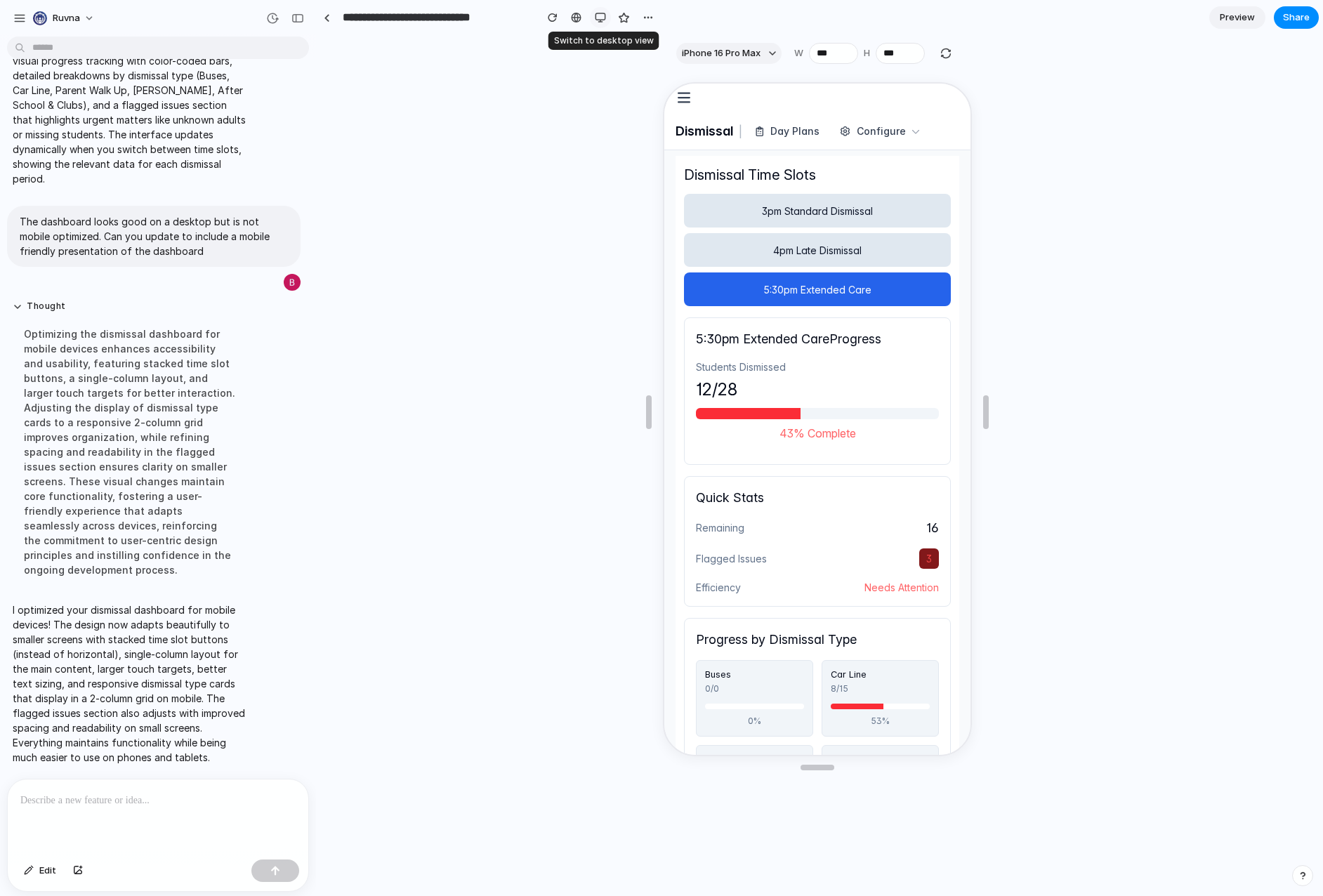
click at [603, 20] on div "button" at bounding box center [600, 18] width 11 height 11
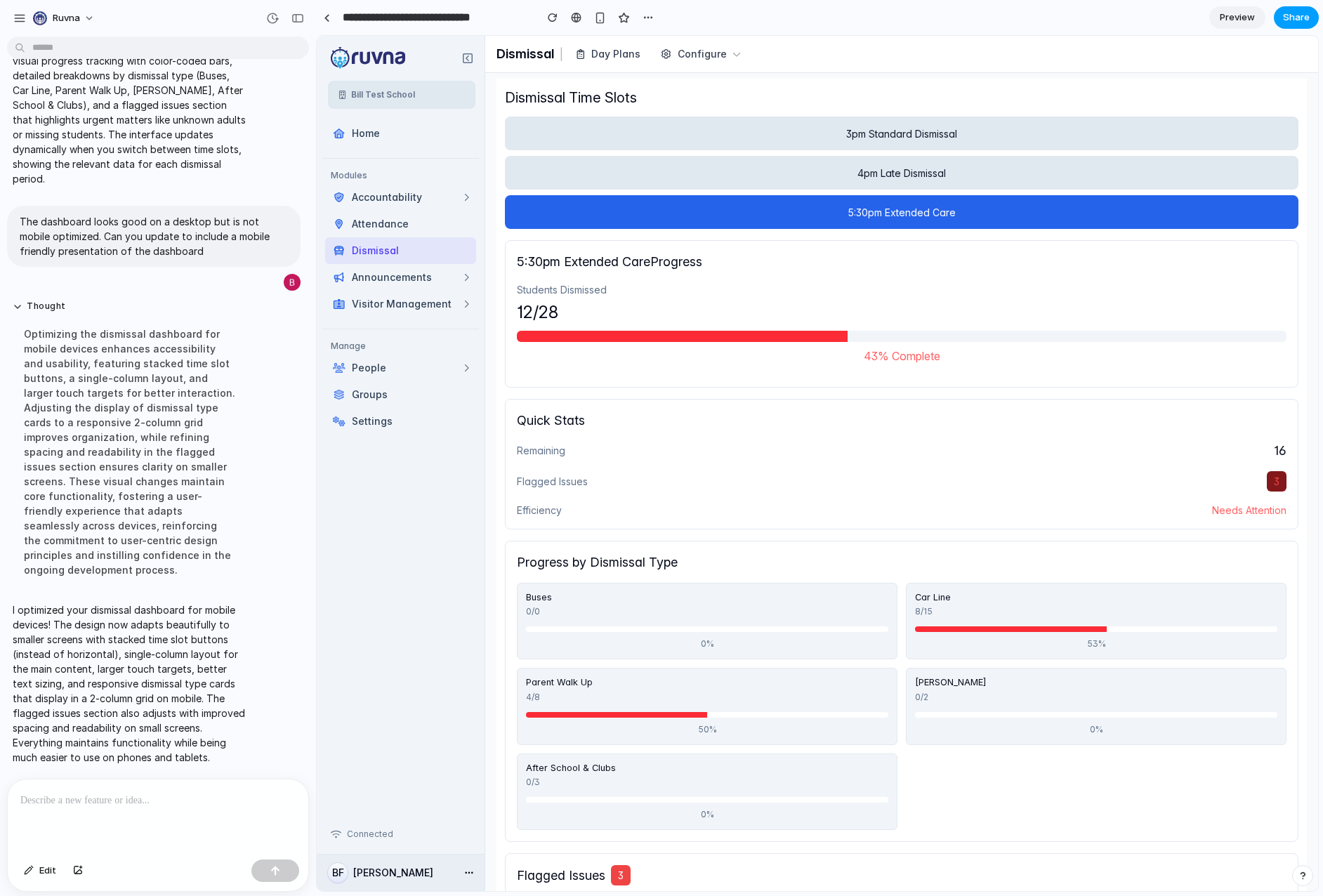
click at [1213, 18] on span "Share" at bounding box center [1297, 18] width 26 height 14
drag, startPoint x: 888, startPoint y: 105, endPoint x: 562, endPoint y: 87, distance: 326.5
click at [888, 105] on div "Share ' Dismissal Management Dashboard ' [PERSON_NAME] Creator Anyone at Ruvna …" at bounding box center [661, 448] width 1323 height 896
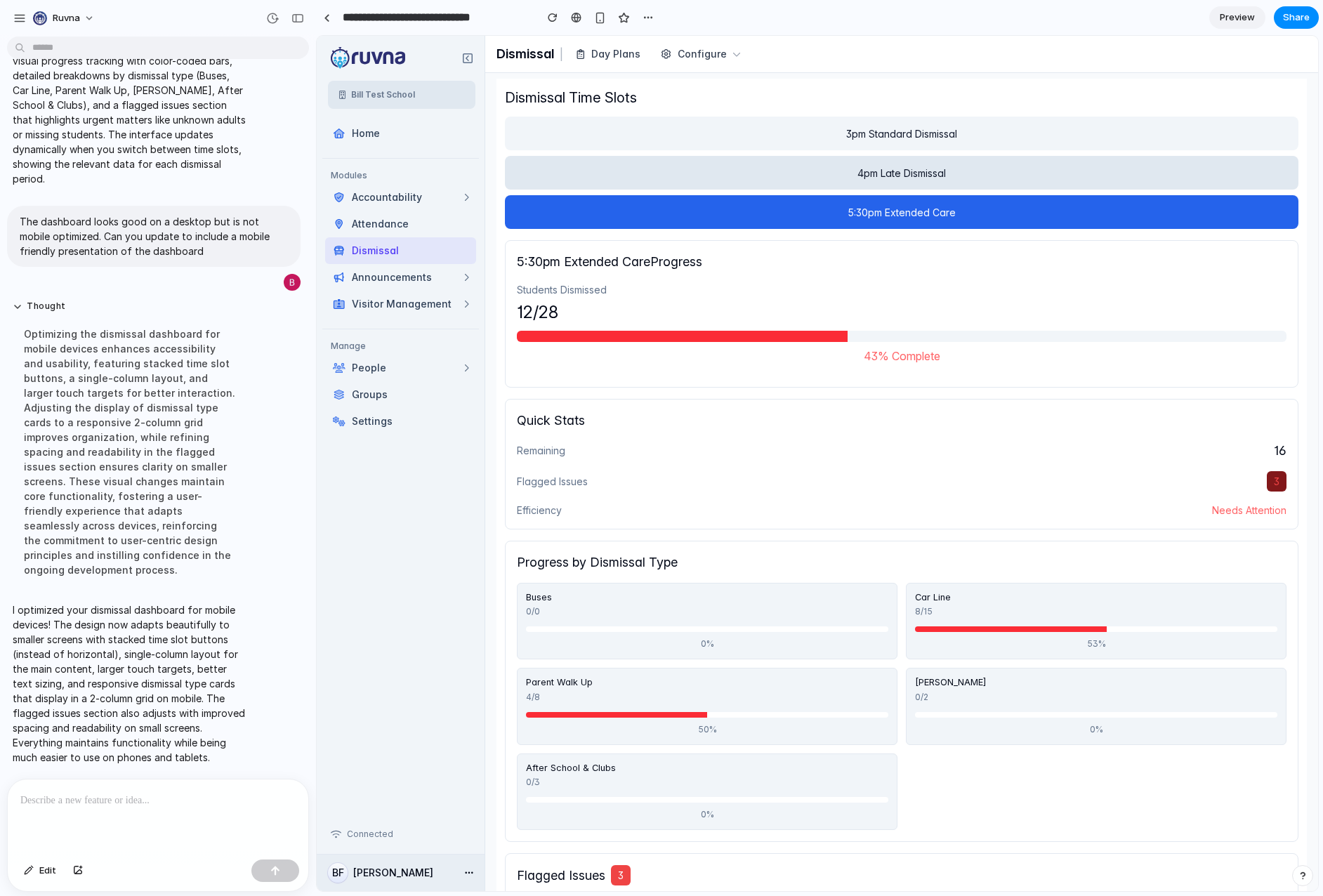
click at [877, 128] on button "3pm Standard Dismissal" at bounding box center [901, 133] width 793 height 34
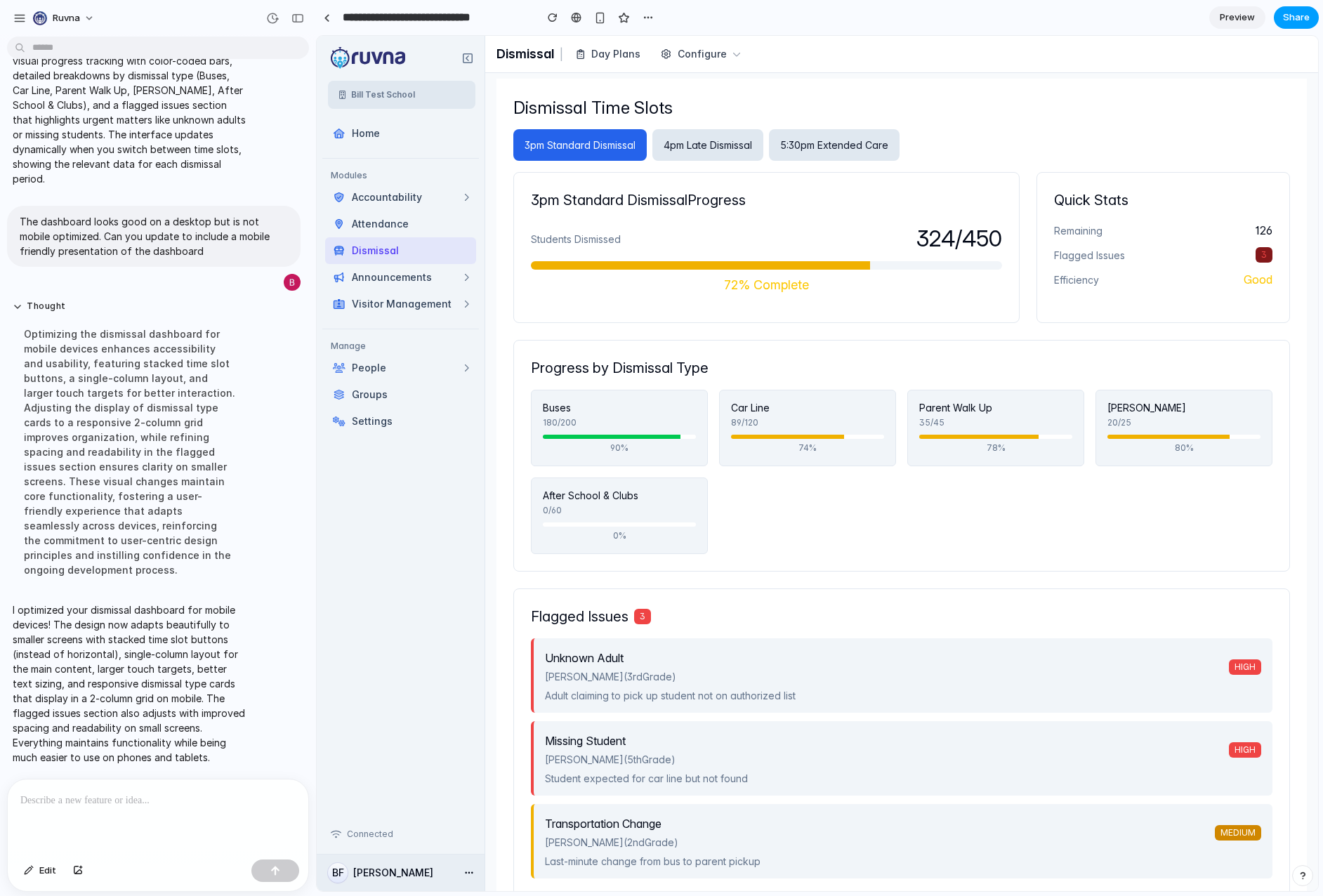
click at [1213, 22] on span "Share" at bounding box center [1297, 18] width 26 height 14
click at [1213, 147] on span "Copy link" at bounding box center [1273, 150] width 40 height 14
